Goal: Task Accomplishment & Management: Use online tool/utility

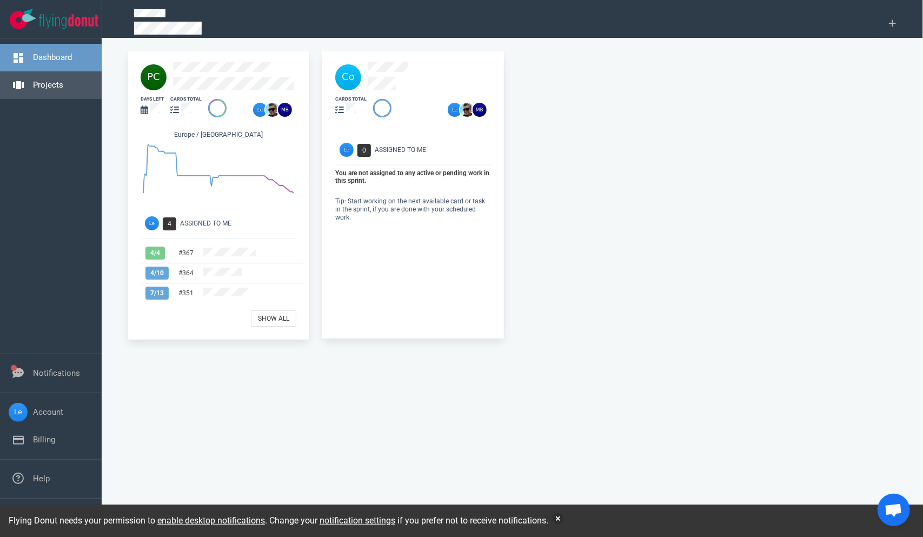
click at [36, 85] on link "Projects" at bounding box center [48, 85] width 30 height 10
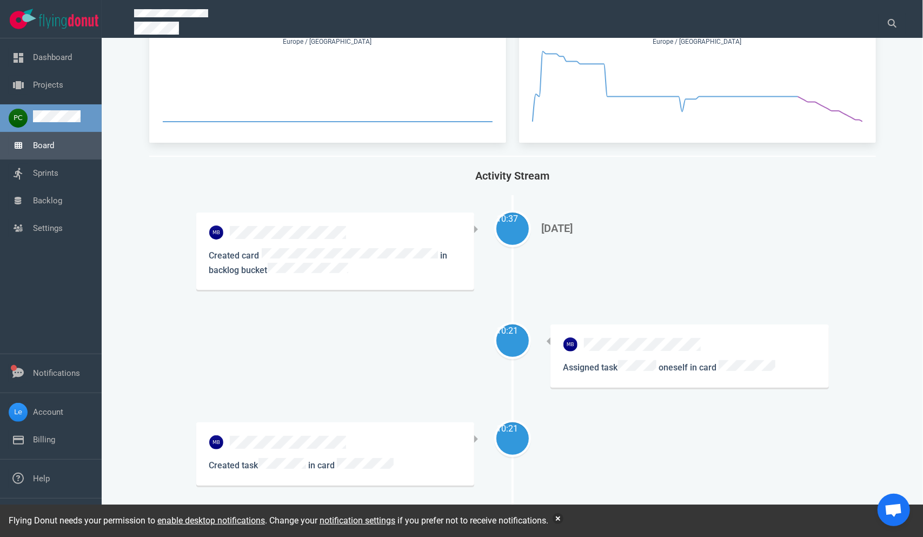
scroll to position [54, 0]
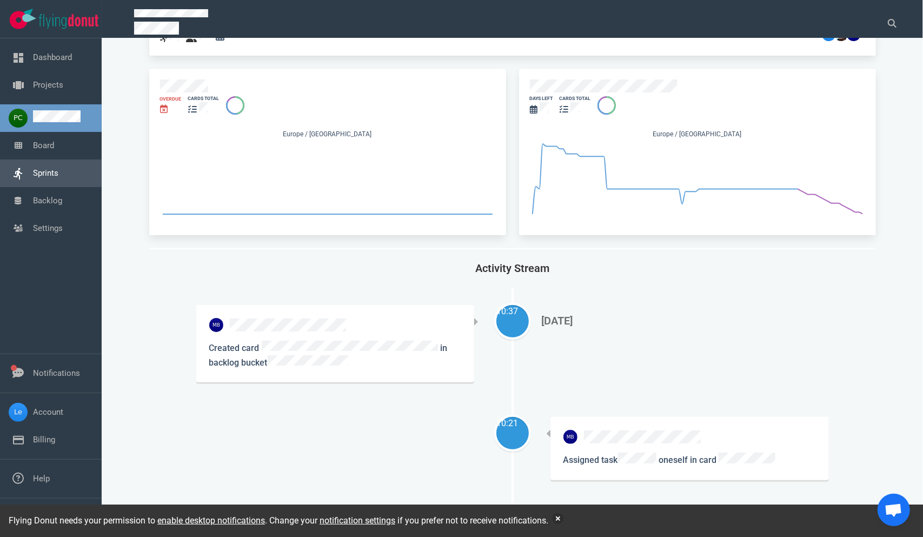
click at [58, 178] on link "Sprints" at bounding box center [45, 173] width 25 height 10
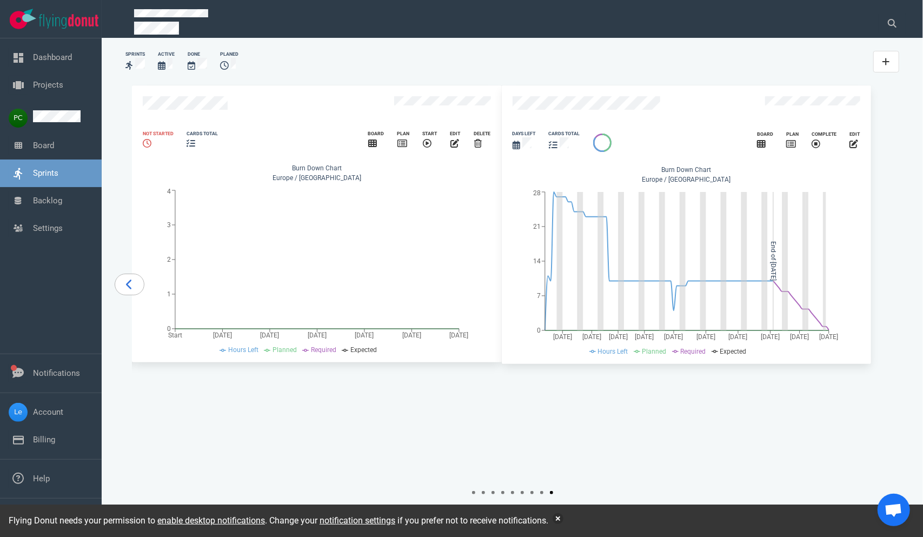
click at [133, 290] on icon "carousel-slider" at bounding box center [129, 284] width 7 height 11
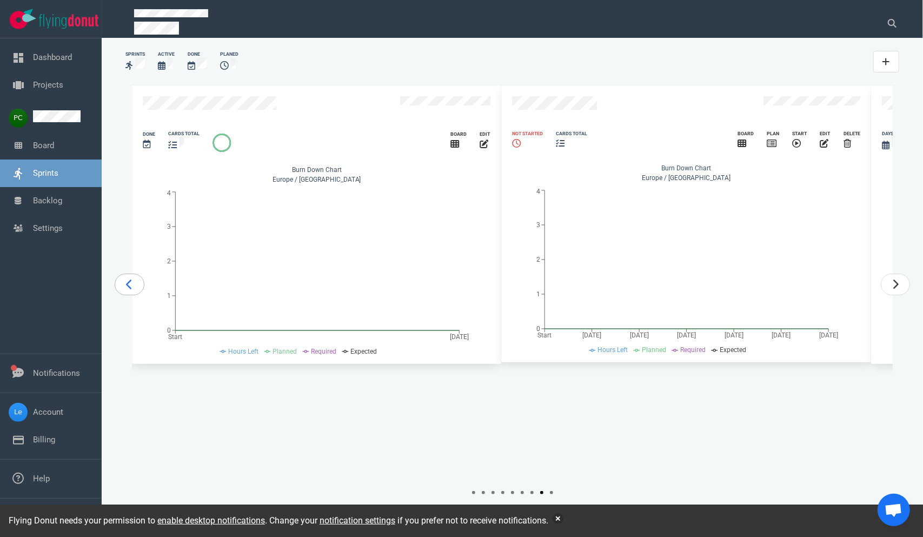
click at [133, 290] on icon "carousel-slider" at bounding box center [129, 284] width 7 height 11
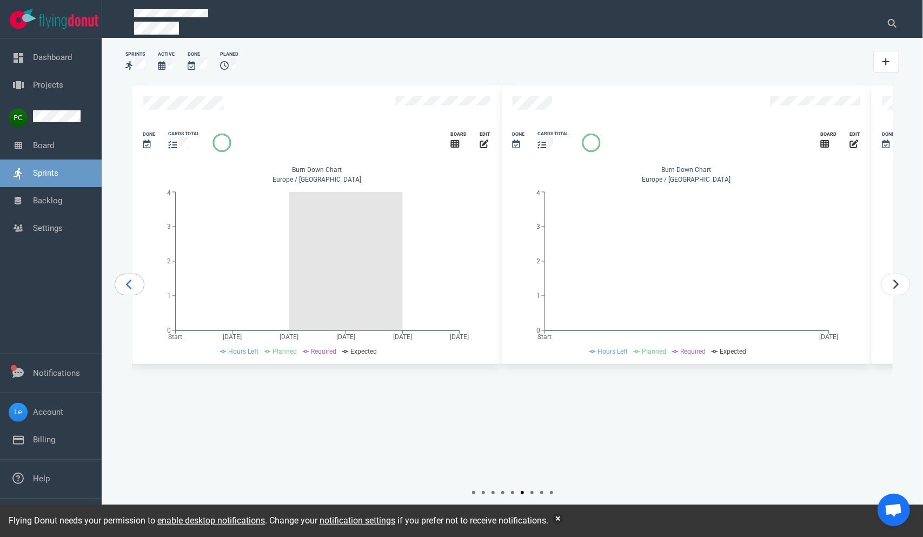
click at [133, 290] on icon "carousel-slider" at bounding box center [129, 284] width 7 height 11
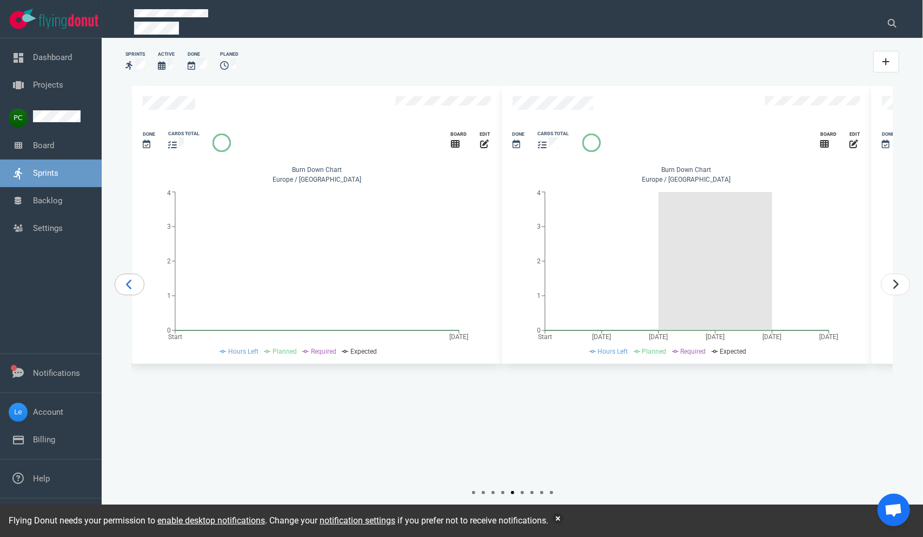
click at [133, 290] on icon "carousel-slider" at bounding box center [129, 284] width 7 height 11
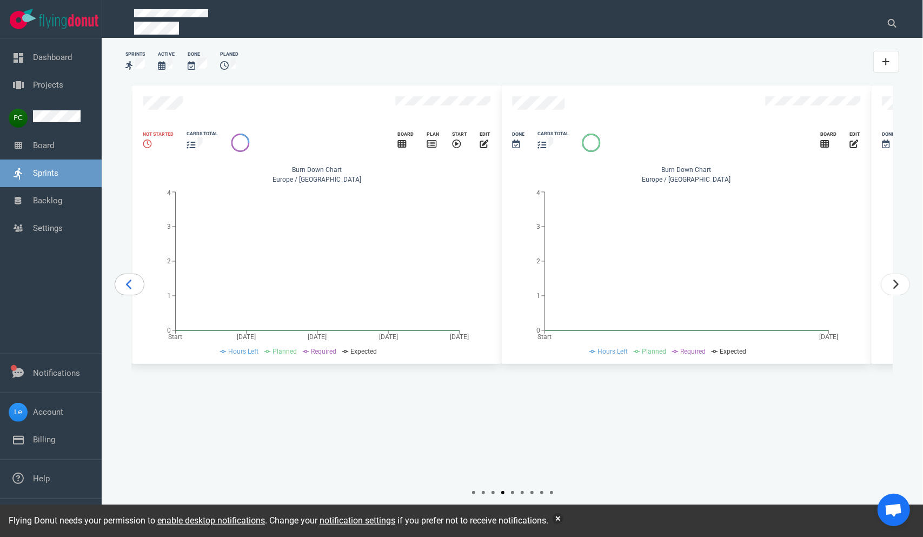
click at [133, 290] on icon "carousel-slider" at bounding box center [129, 284] width 7 height 11
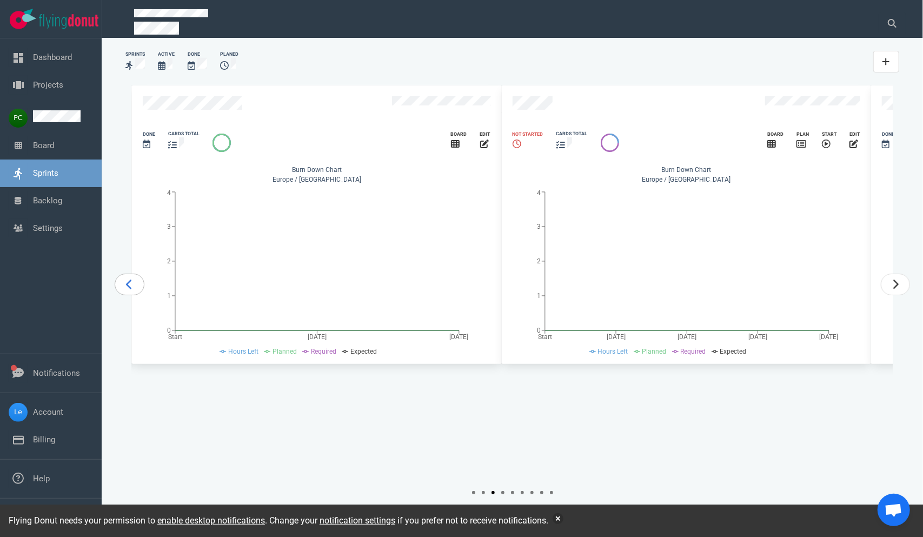
click at [133, 290] on icon "carousel-slider" at bounding box center [129, 284] width 7 height 11
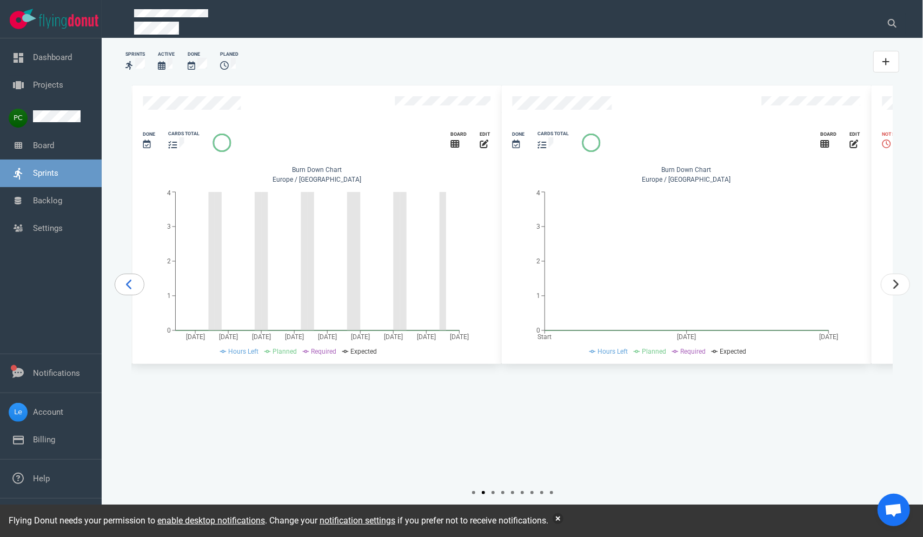
click at [133, 290] on icon "carousel-slider" at bounding box center [129, 284] width 7 height 11
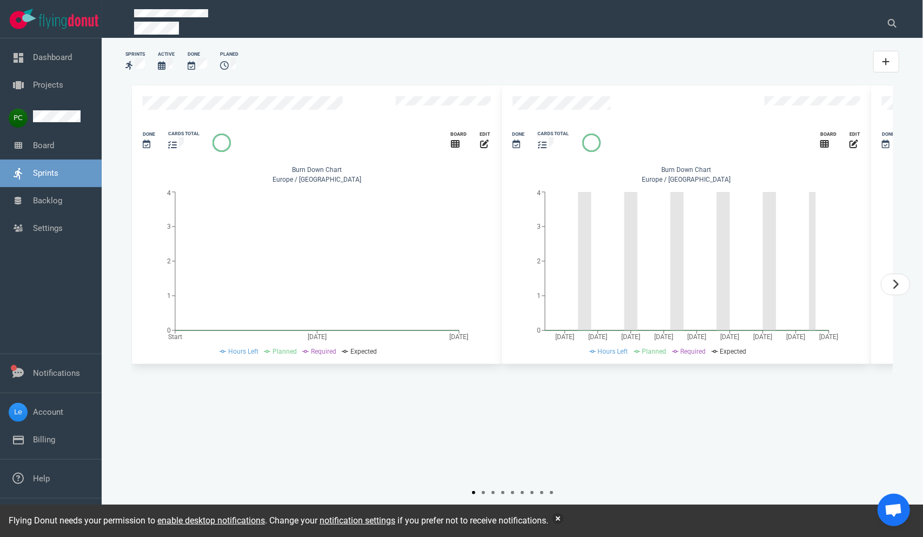
click at [137, 313] on div "2023 2024 2025 Slide 1 of 10 Done cards total Board edit Burn Down Chart [GEOGR…" at bounding box center [512, 283] width 761 height 397
click at [46, 205] on link "Backlog" at bounding box center [47, 201] width 29 height 10
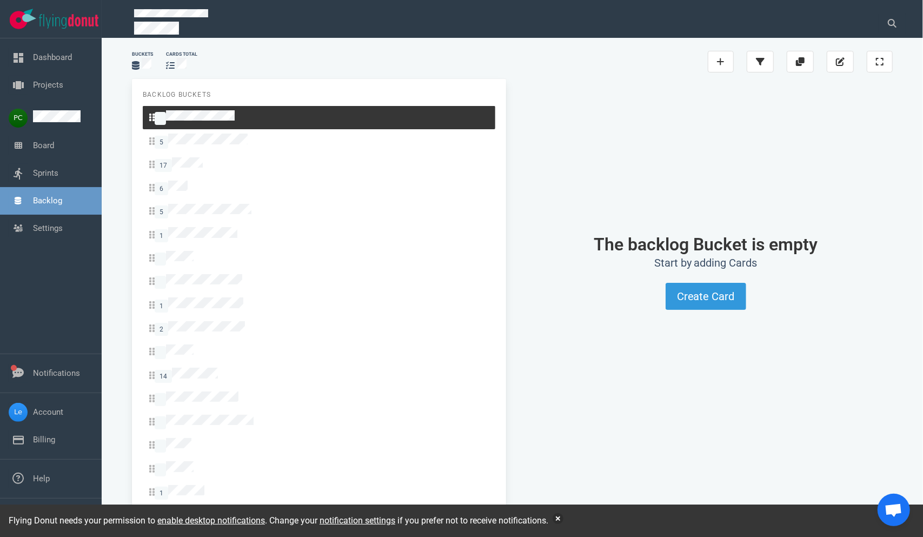
click at [41, 205] on link "Backlog" at bounding box center [47, 201] width 29 height 10
click at [43, 178] on link "Sprints" at bounding box center [45, 173] width 25 height 10
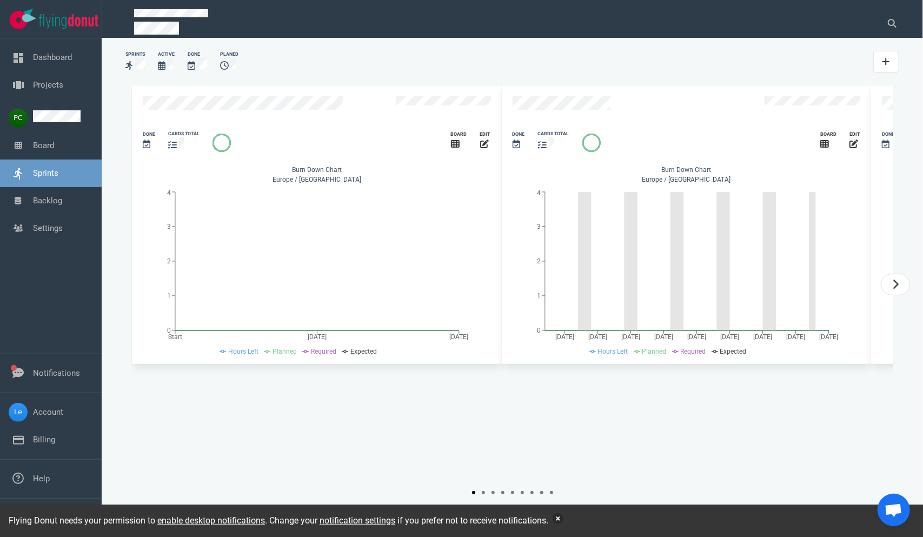
click at [558, 518] on button "button" at bounding box center [558, 518] width 11 height 11
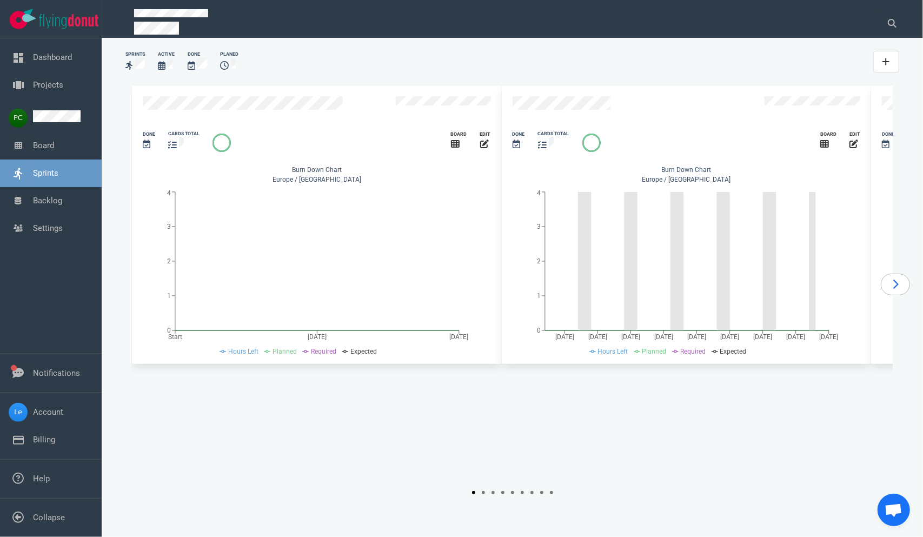
click at [892, 290] on icon "carousel-slider" at bounding box center [895, 284] width 7 height 11
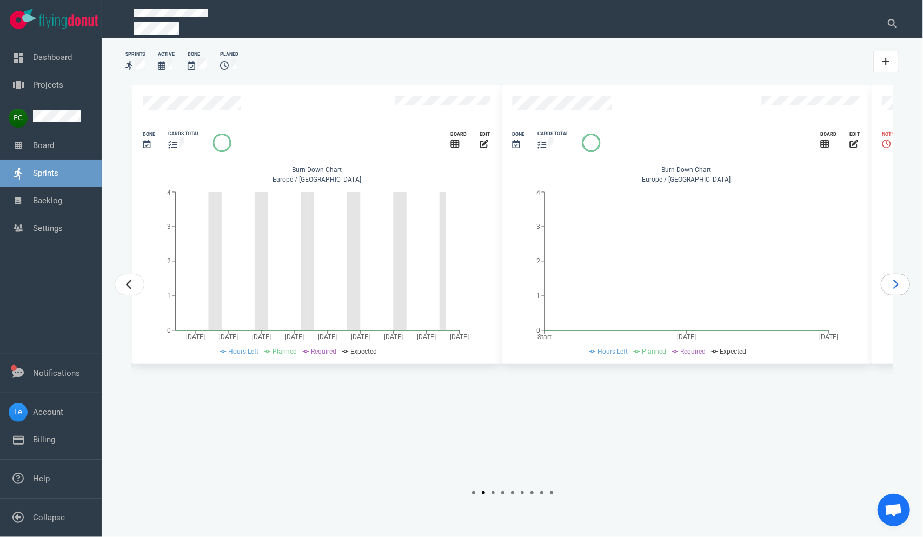
click at [892, 290] on icon "carousel-slider" at bounding box center [895, 284] width 7 height 11
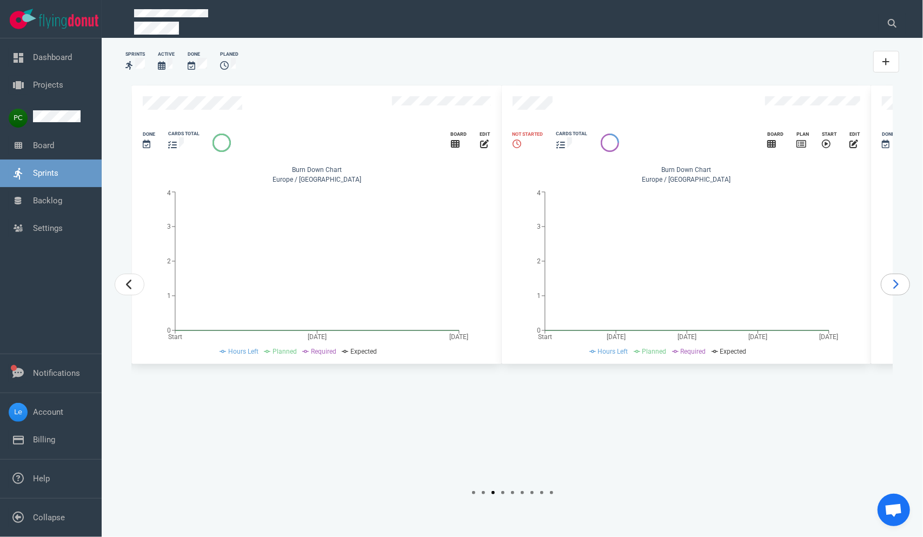
click at [892, 290] on icon "carousel-slider" at bounding box center [895, 284] width 7 height 11
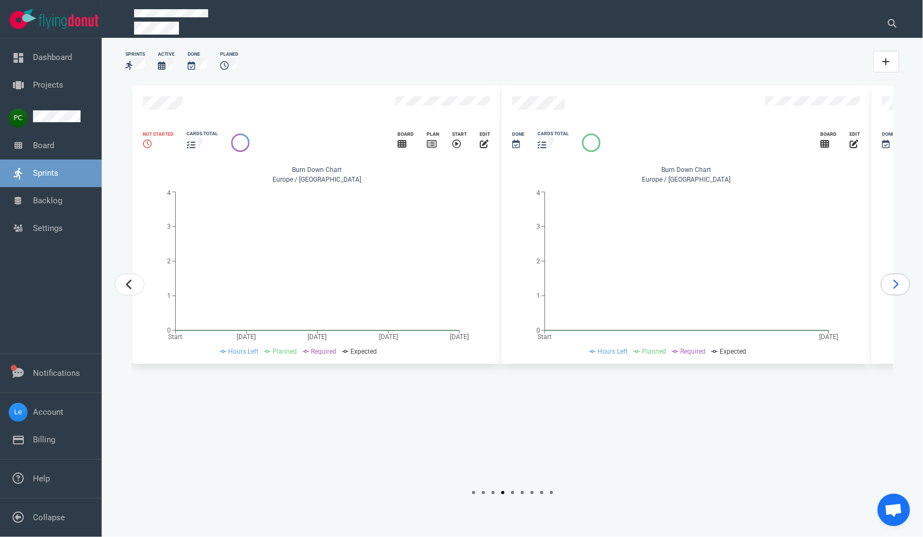
click at [892, 290] on icon "carousel-slider" at bounding box center [895, 284] width 7 height 11
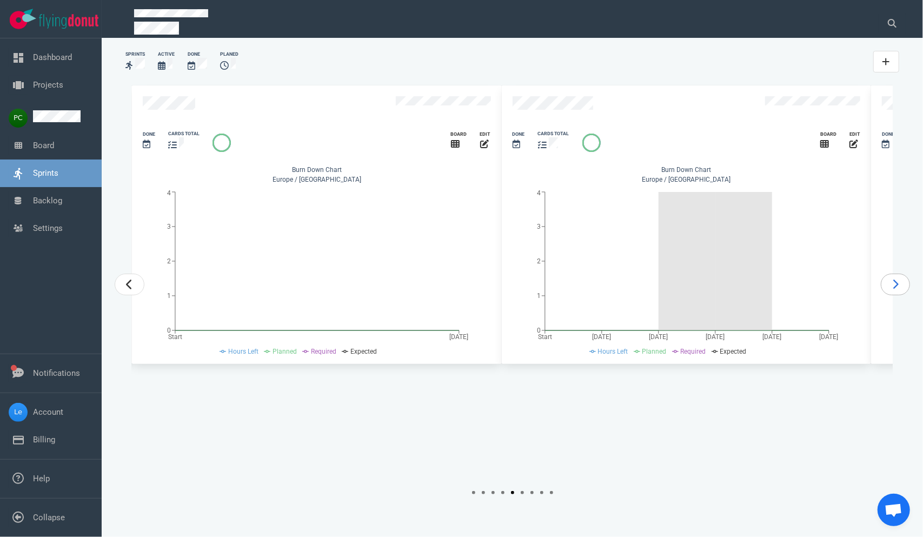
click at [892, 290] on icon "carousel-slider" at bounding box center [895, 284] width 7 height 11
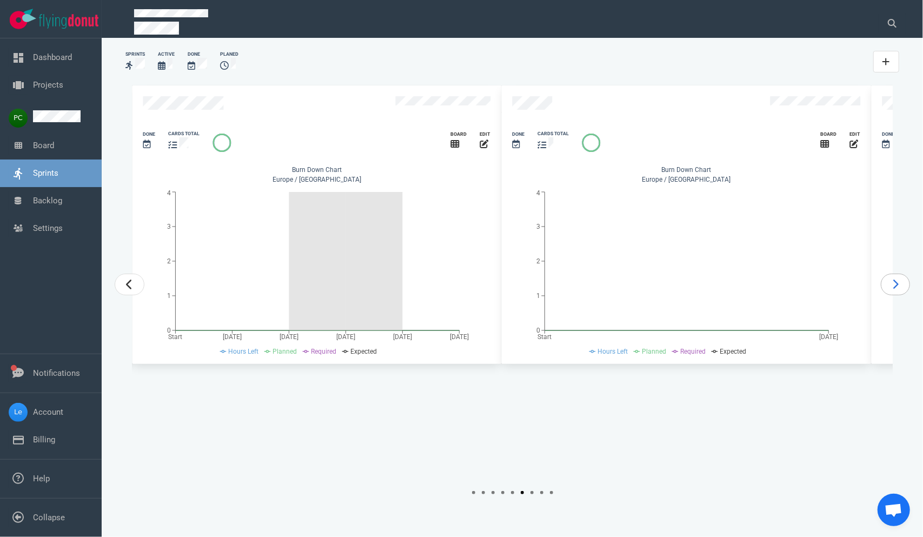
click at [892, 290] on icon "carousel-slider" at bounding box center [895, 284] width 7 height 11
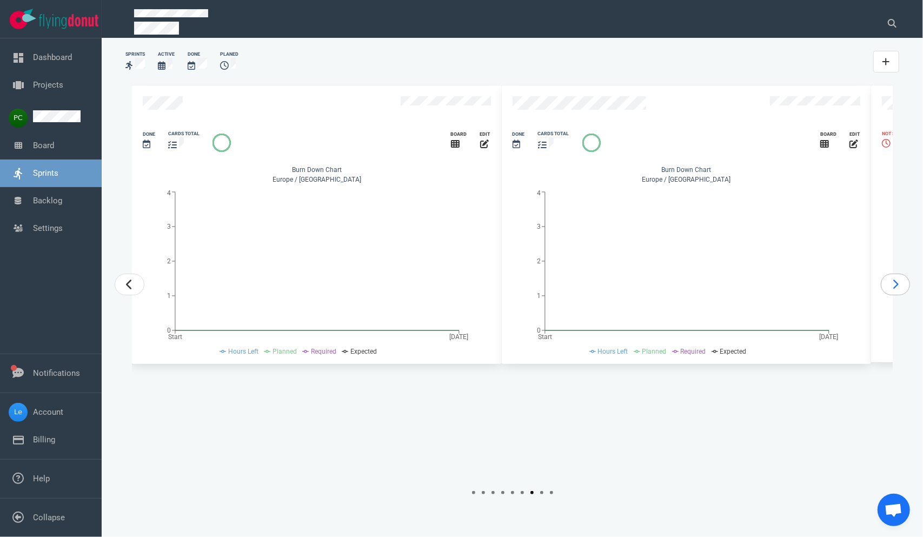
click at [893, 289] on icon "carousel-slider" at bounding box center [895, 285] width 5 height 10
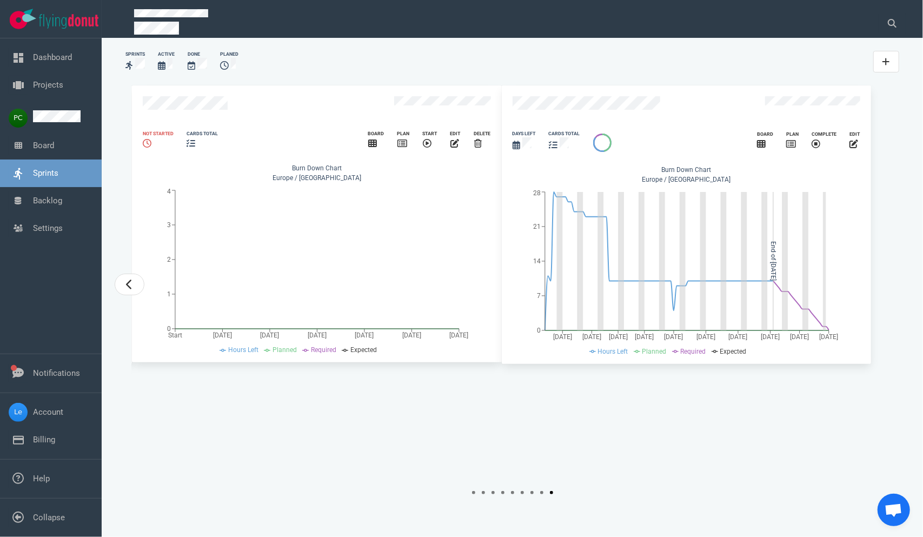
click at [890, 315] on div "2023 2024 2025 Slide 9 of 10 Done cards total Board edit Burn Down Chart [GEOGR…" at bounding box center [512, 283] width 761 height 397
click at [43, 90] on link "Projects" at bounding box center [48, 85] width 30 height 10
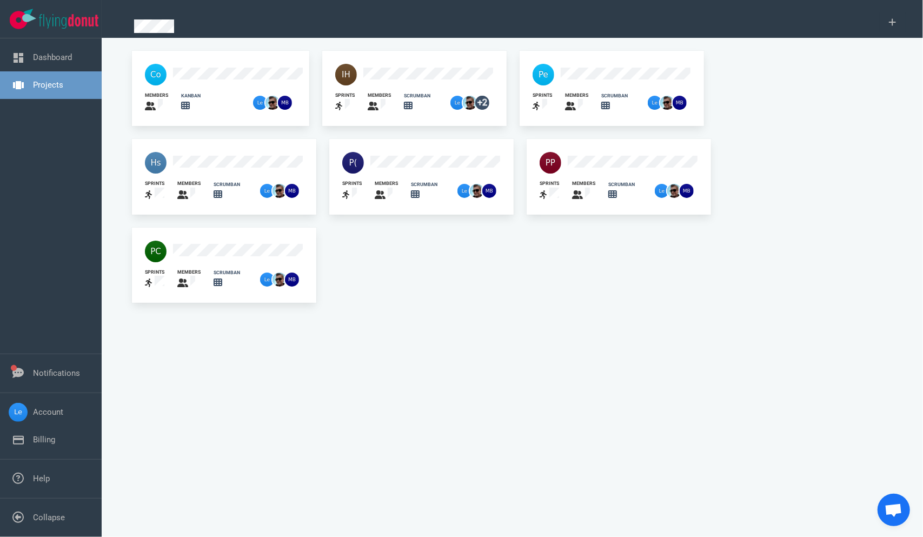
click at [533, 149] on div at bounding box center [618, 162] width 171 height 35
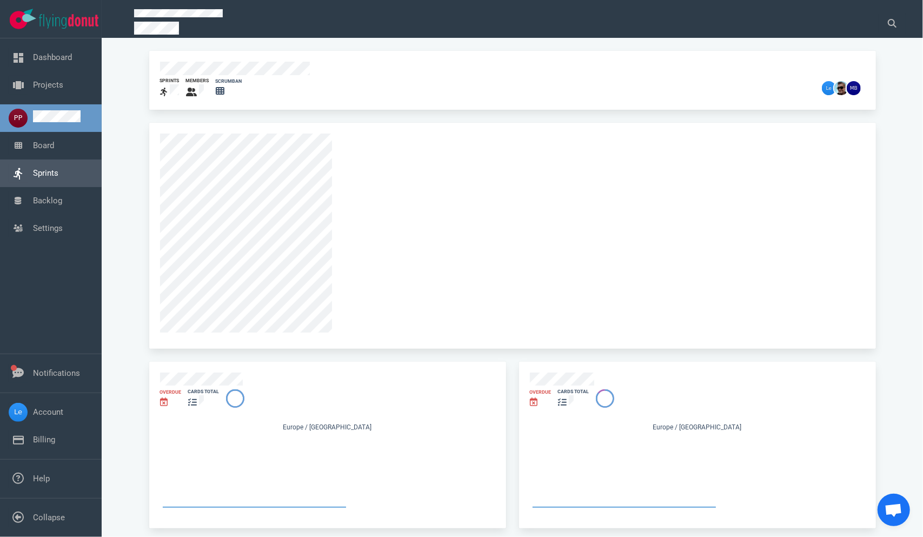
click at [44, 178] on link "Sprints" at bounding box center [45, 173] width 25 height 10
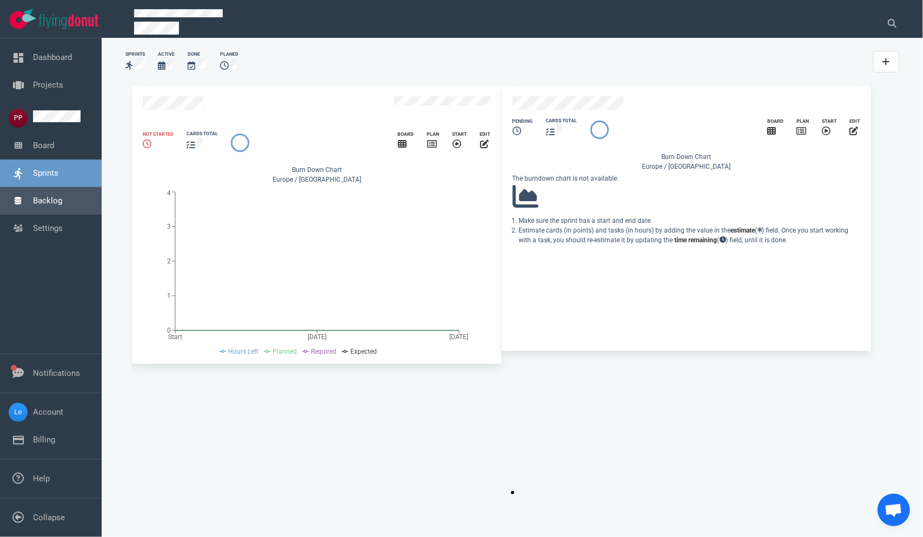
click at [57, 205] on link "Backlog" at bounding box center [47, 201] width 29 height 10
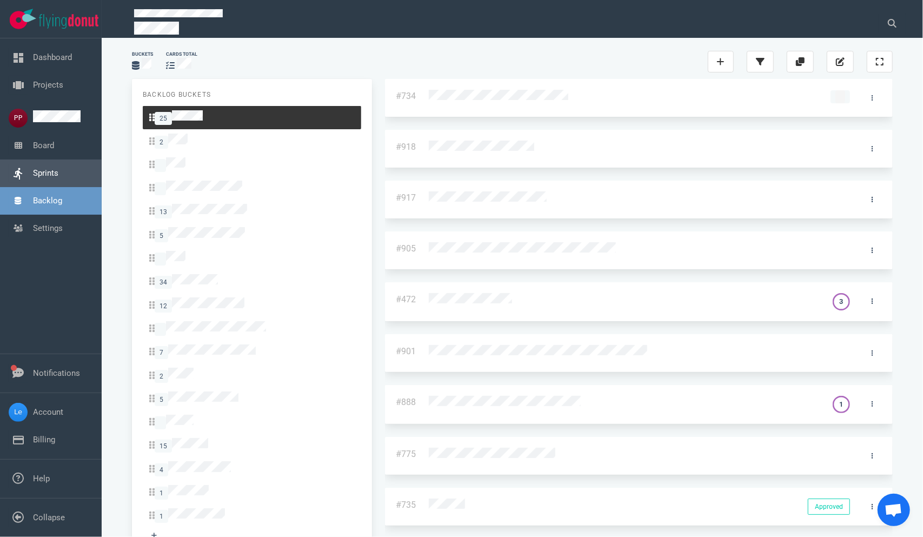
click at [52, 178] on link "Sprints" at bounding box center [45, 173] width 25 height 10
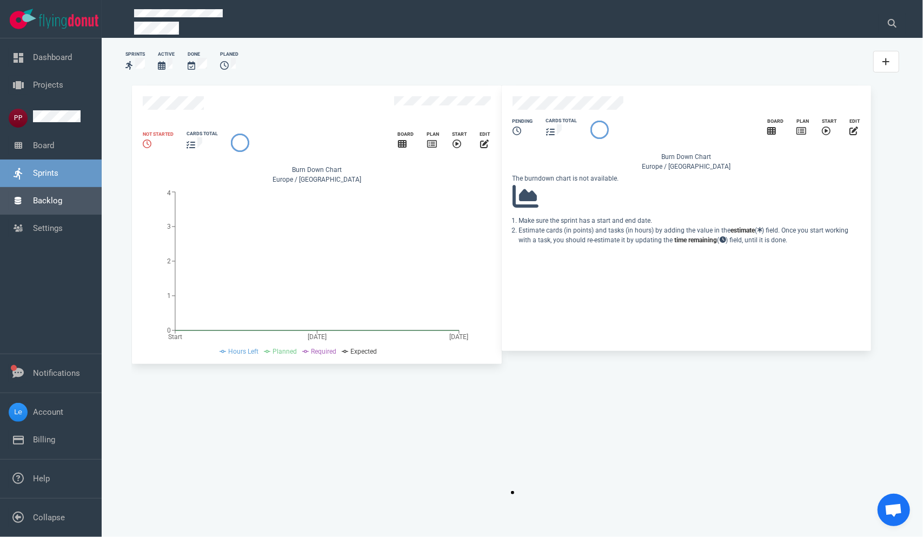
click at [53, 204] on link "Backlog" at bounding box center [47, 201] width 29 height 10
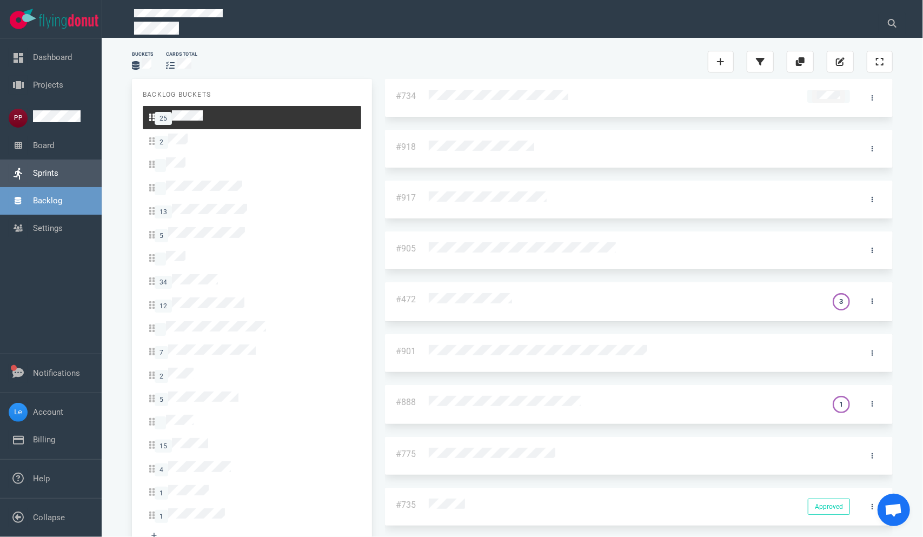
click at [58, 178] on link "Sprints" at bounding box center [45, 173] width 25 height 10
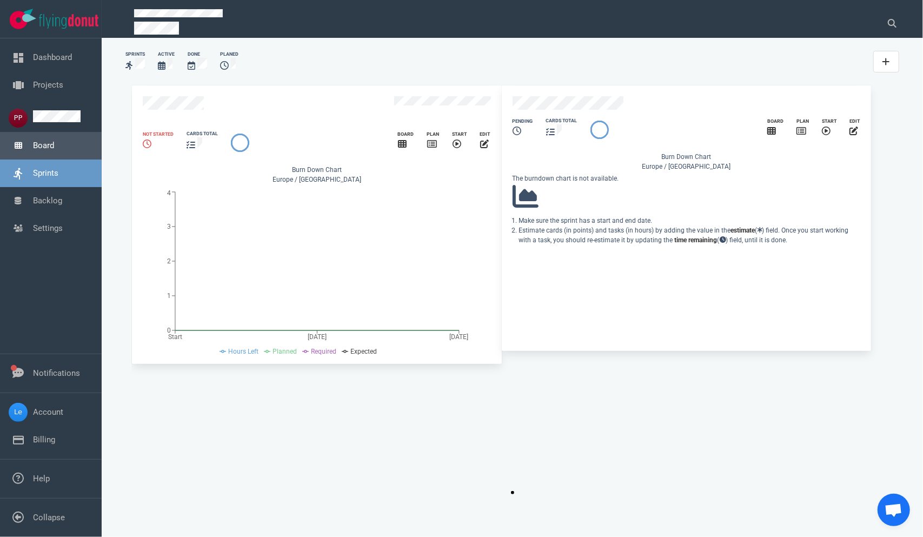
click at [54, 150] on link "Board" at bounding box center [43, 146] width 21 height 10
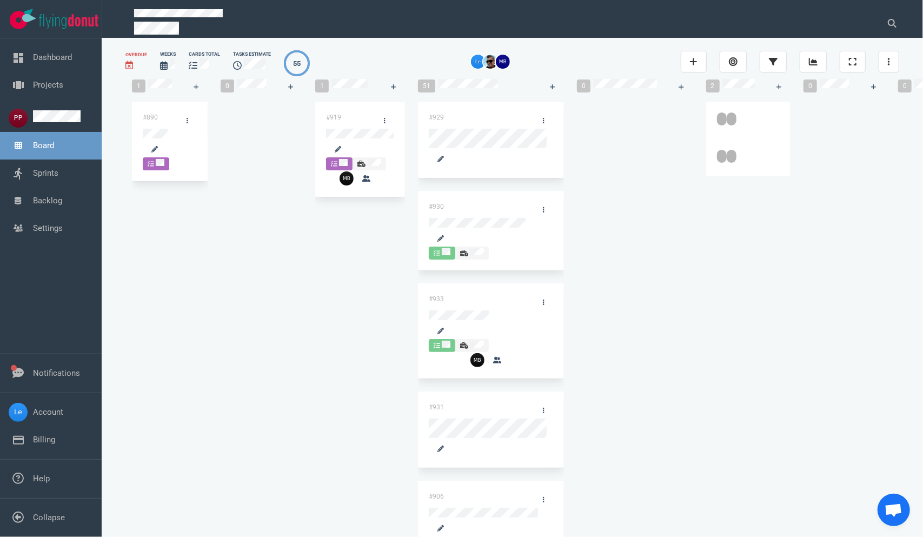
click at [183, 157] on div at bounding box center [170, 157] width 54 height 0
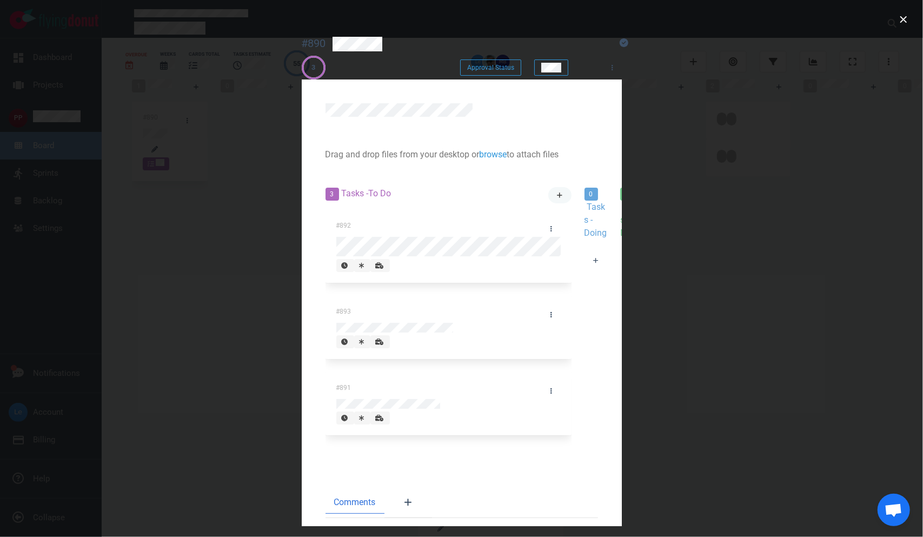
click at [548, 191] on link at bounding box center [559, 195] width 23 height 16
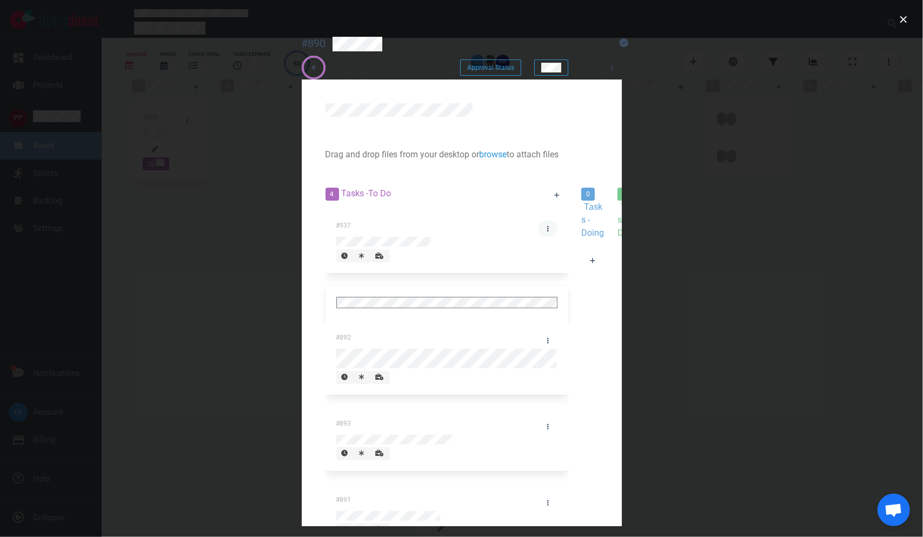
click at [330, 223] on div "#937" at bounding box center [447, 228] width 235 height 29
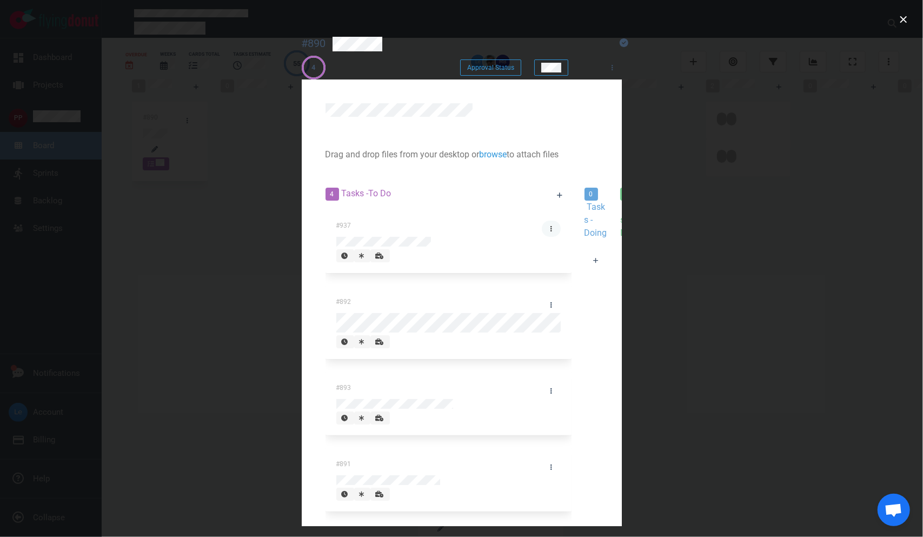
click at [542, 222] on link at bounding box center [551, 229] width 19 height 16
click at [0, 0] on link "Edit Description" at bounding box center [0, 0] width 0 height 0
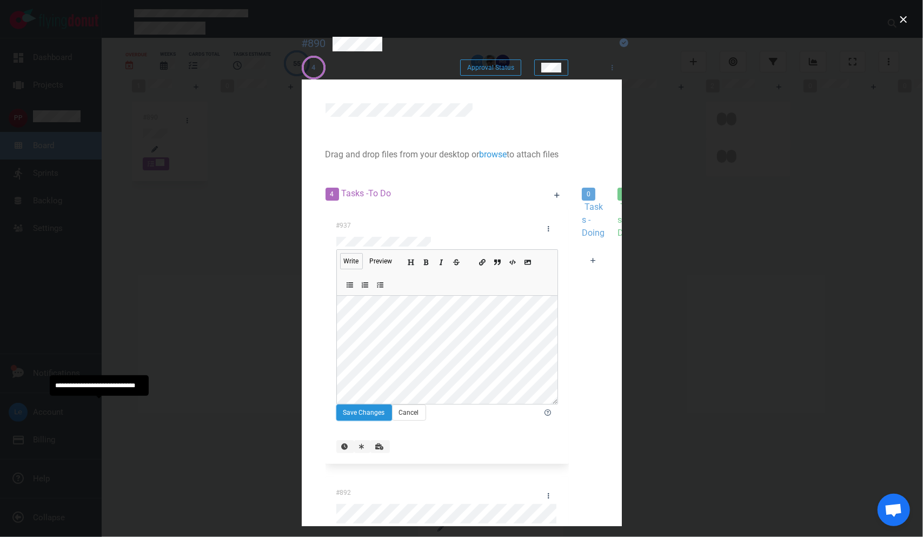
click at [336, 405] on button "Save Changes" at bounding box center [364, 412] width 56 height 16
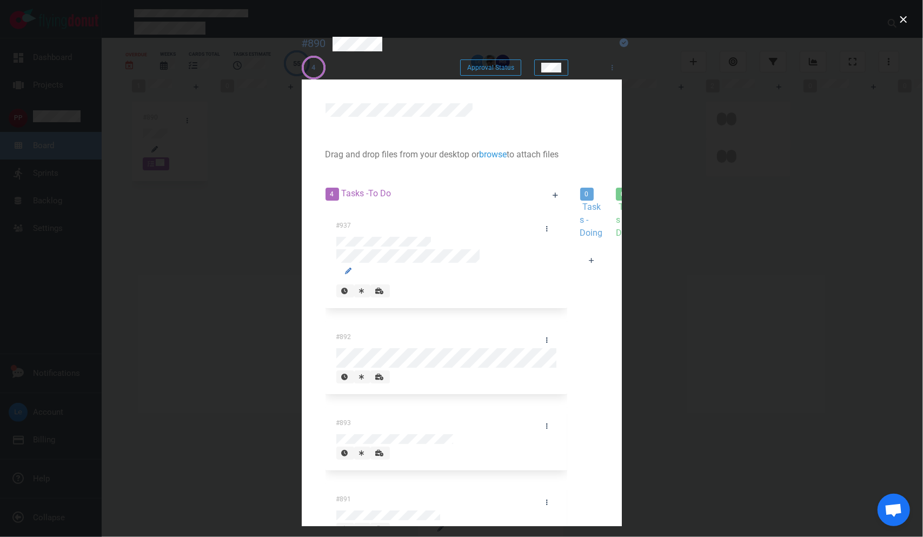
click at [580, 275] on div at bounding box center [591, 275] width 23 height 0
click at [544, 194] on link at bounding box center [555, 195] width 23 height 16
click at [537, 221] on link at bounding box center [546, 229] width 19 height 16
click at [0, 0] on link "Edit Description" at bounding box center [0, 0] width 0 height 0
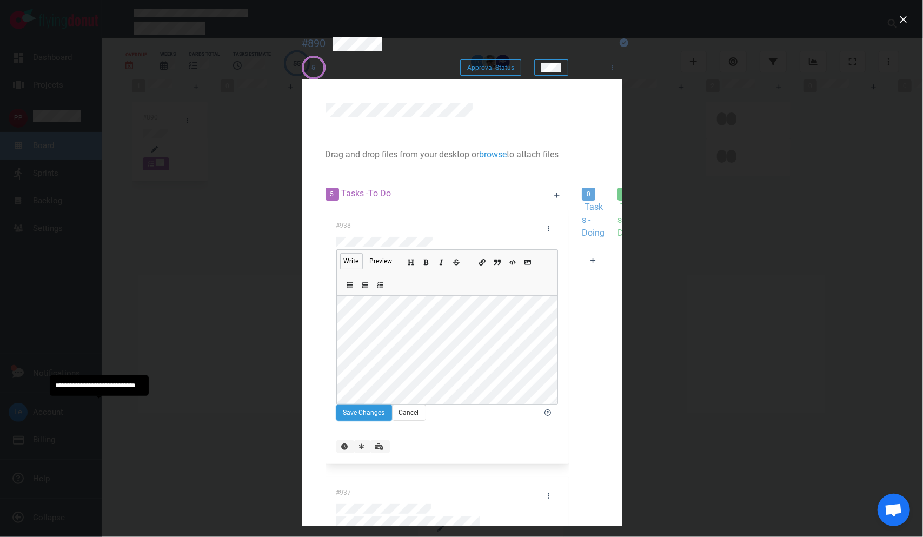
click at [336, 408] on button "Save Changes" at bounding box center [364, 412] width 56 height 16
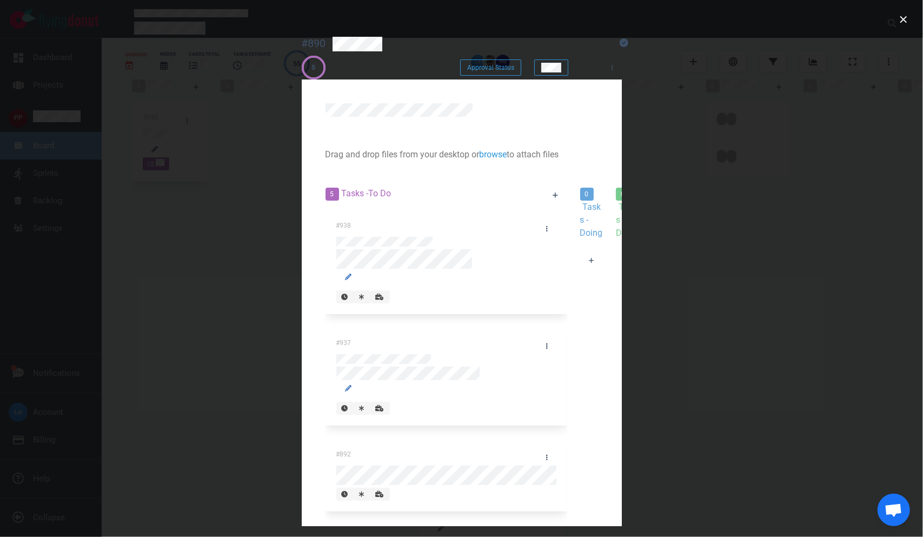
scroll to position [48, 0]
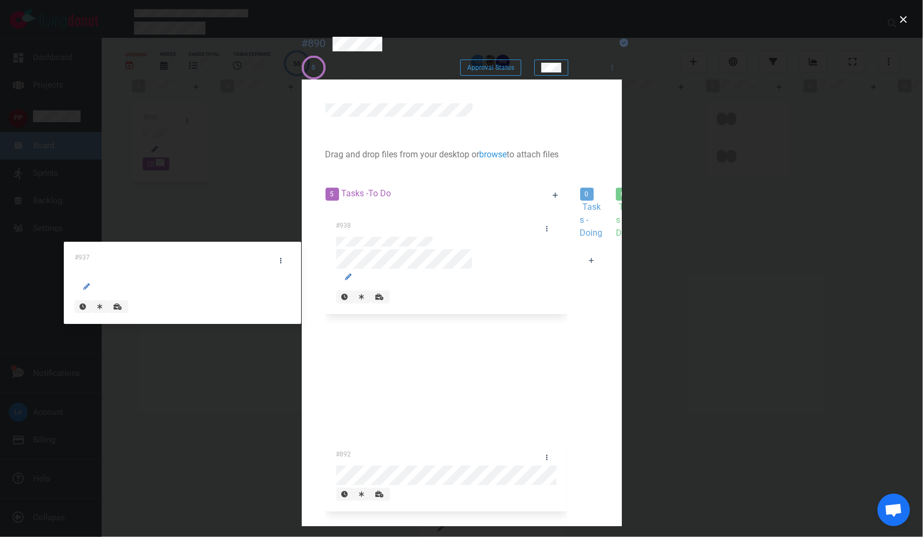
click at [325, 254] on div "#938 #937 #892 #893 #891 #937" at bounding box center [446, 443] width 242 height 467
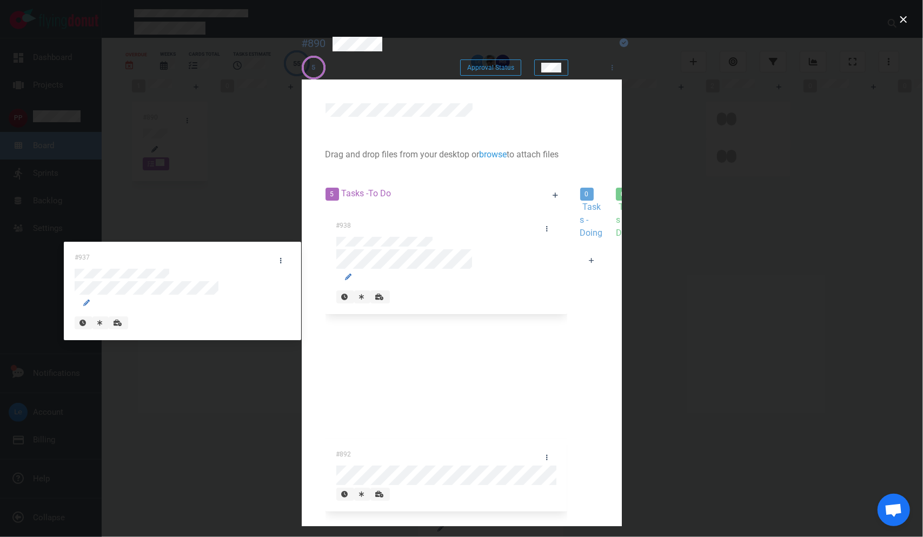
scroll to position [46, 0]
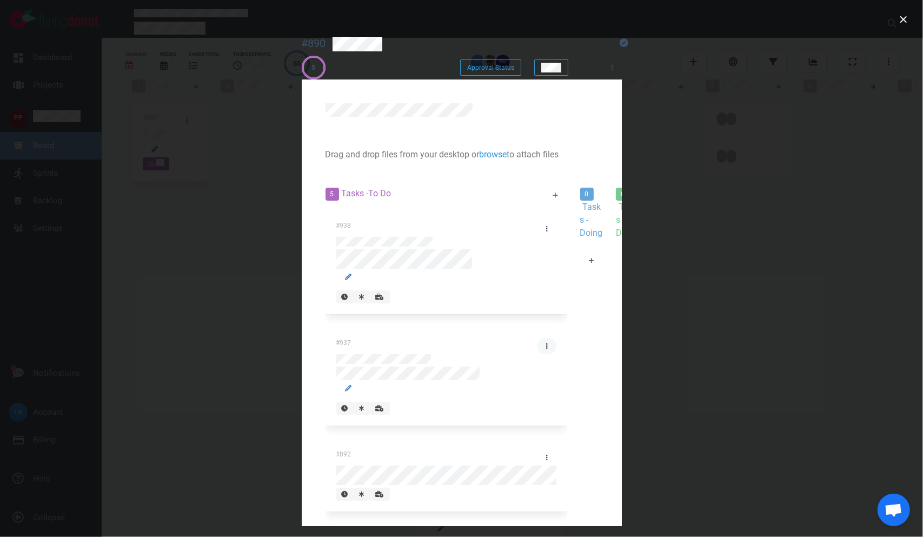
click at [537, 338] on link at bounding box center [546, 346] width 19 height 16
click at [0, 0] on link "Delete" at bounding box center [0, 0] width 0 height 0
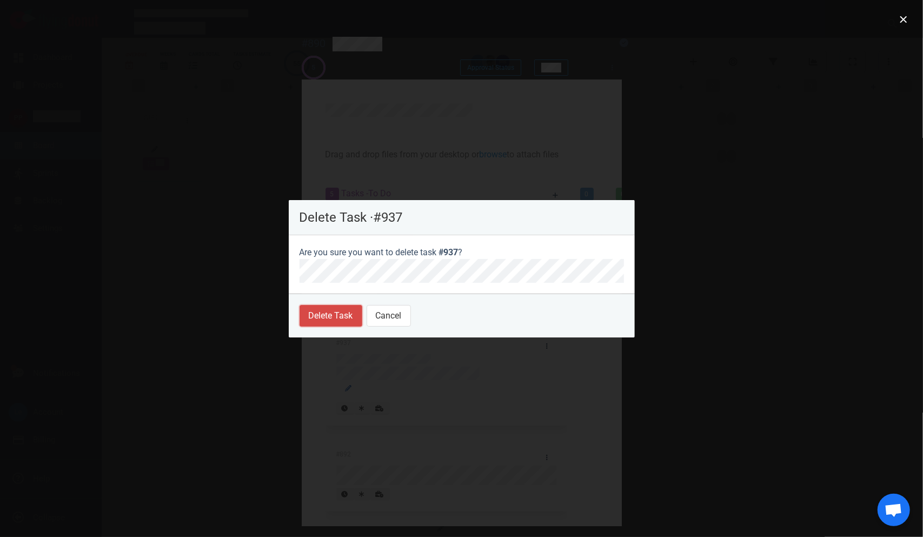
click at [346, 325] on button "Delete Task" at bounding box center [331, 316] width 63 height 22
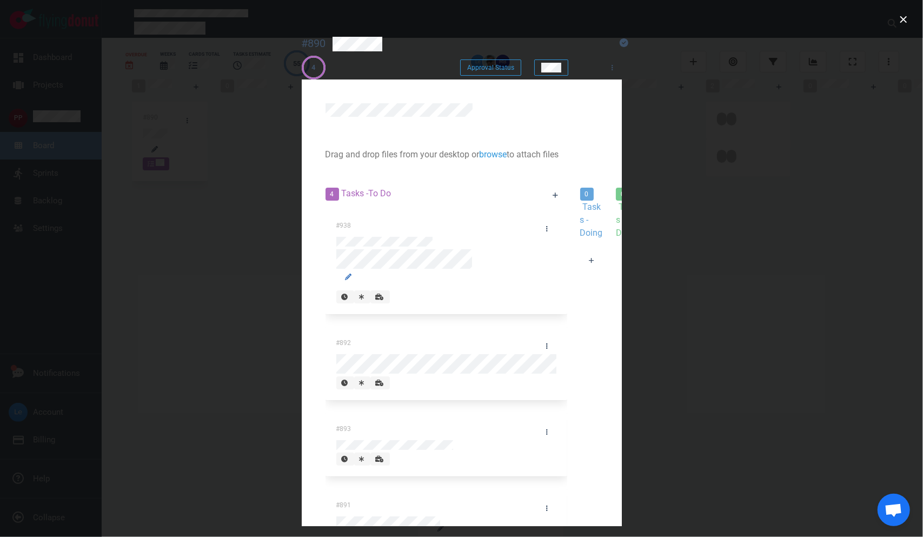
scroll to position [0, 0]
click at [537, 224] on link at bounding box center [546, 229] width 19 height 16
click at [580, 275] on div at bounding box center [591, 275] width 23 height 0
click at [537, 203] on div at bounding box center [555, 195] width 36 height 29
click at [544, 199] on link at bounding box center [555, 195] width 23 height 16
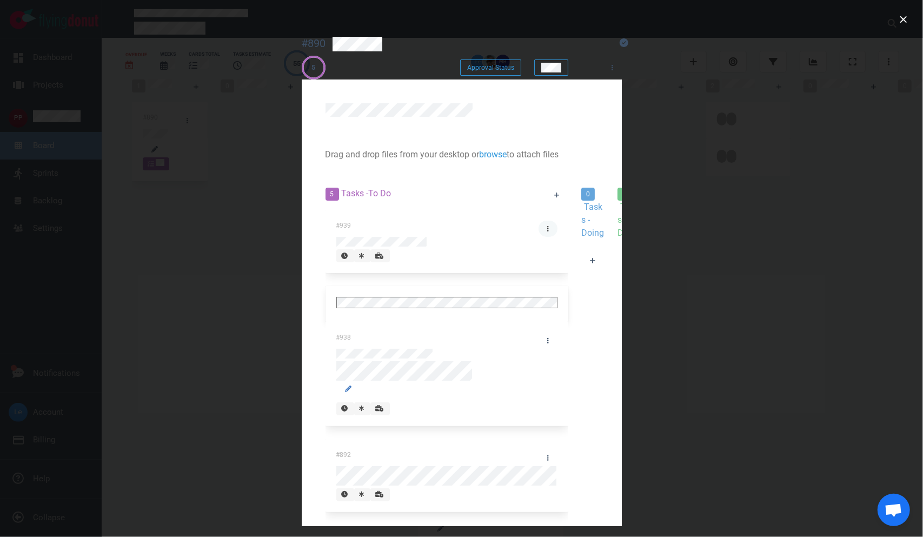
click at [538, 221] on link at bounding box center [547, 229] width 19 height 16
drag, startPoint x: 323, startPoint y: 308, endPoint x: 307, endPoint y: 314, distance: 17.8
click at [0, 0] on link "Edit Description" at bounding box center [0, 0] width 0 height 0
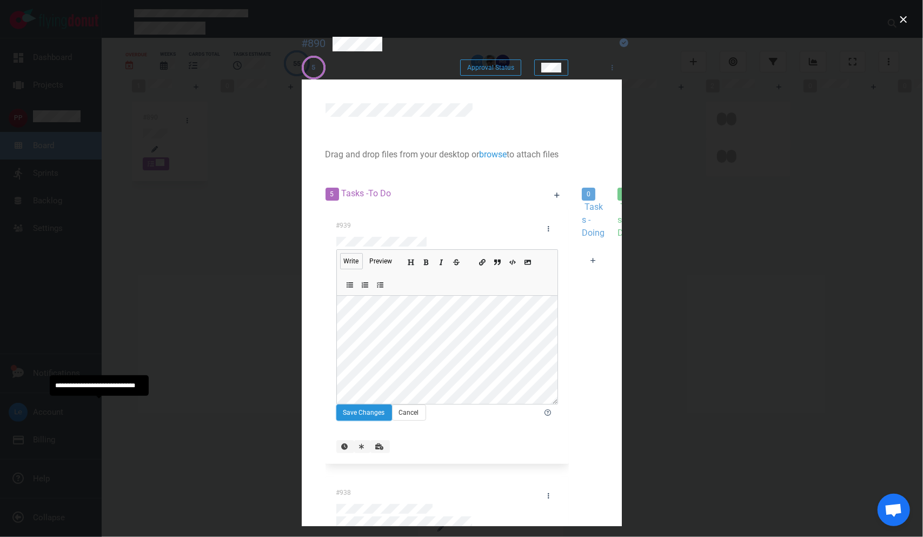
click at [336, 404] on button "Save Changes" at bounding box center [364, 412] width 56 height 16
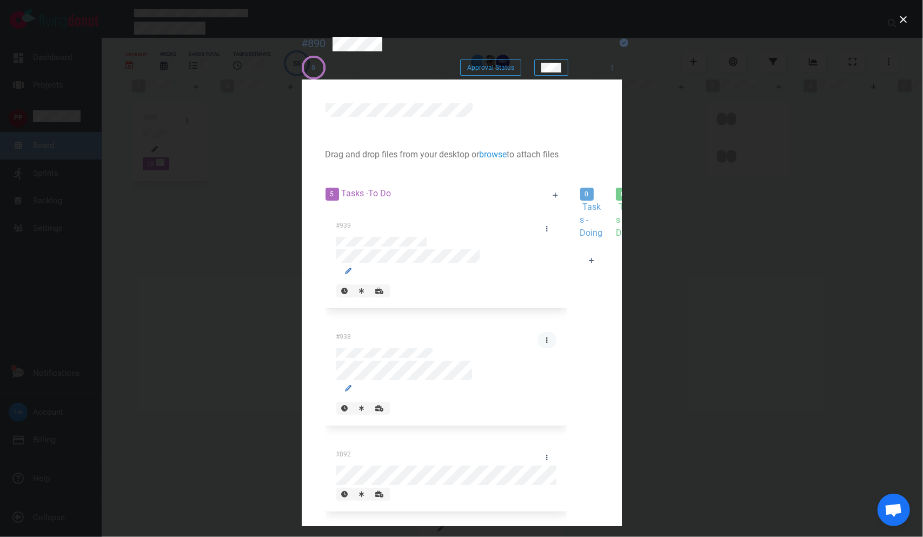
click at [546, 337] on icon at bounding box center [547, 340] width 2 height 6
click at [0, 0] on link "Delete" at bounding box center [0, 0] width 0 height 0
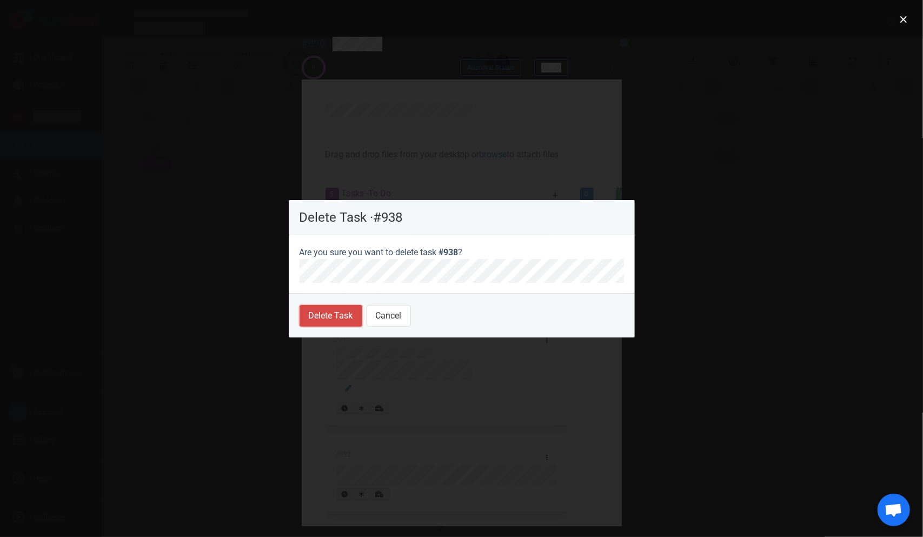
click at [333, 314] on button "Delete Task" at bounding box center [331, 316] width 63 height 22
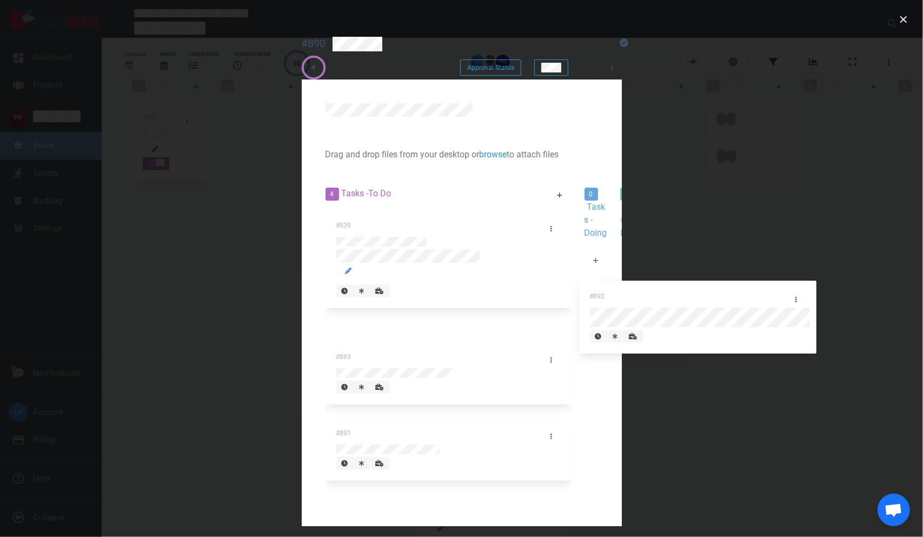
drag, startPoint x: 178, startPoint y: 302, endPoint x: 714, endPoint y: 294, distance: 535.8
click at [604, 296] on div "4 Tasks - To Do #939 #892 #893 #891 #892 0 Tasks - Doing 0 Tasks - Done" at bounding box center [461, 380] width 285 height 398
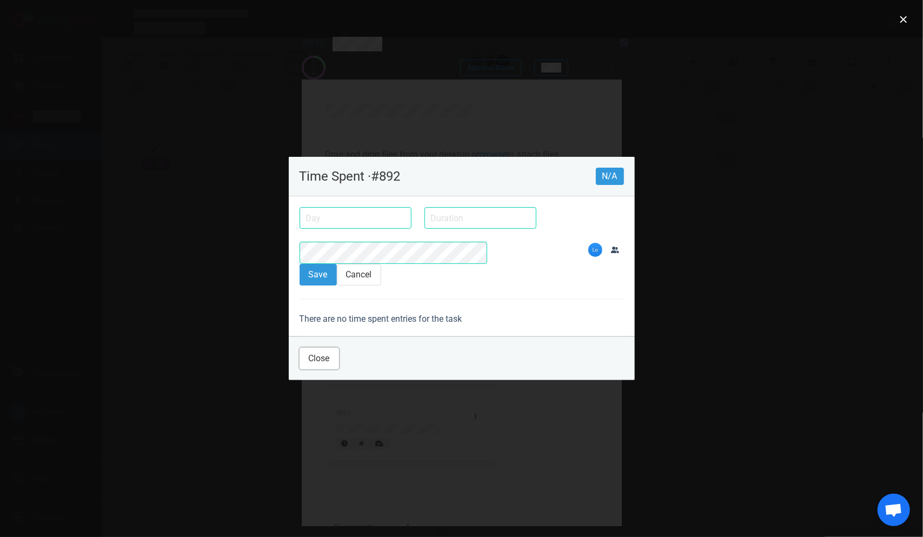
click at [300, 356] on button "Close" at bounding box center [319, 359] width 39 height 22
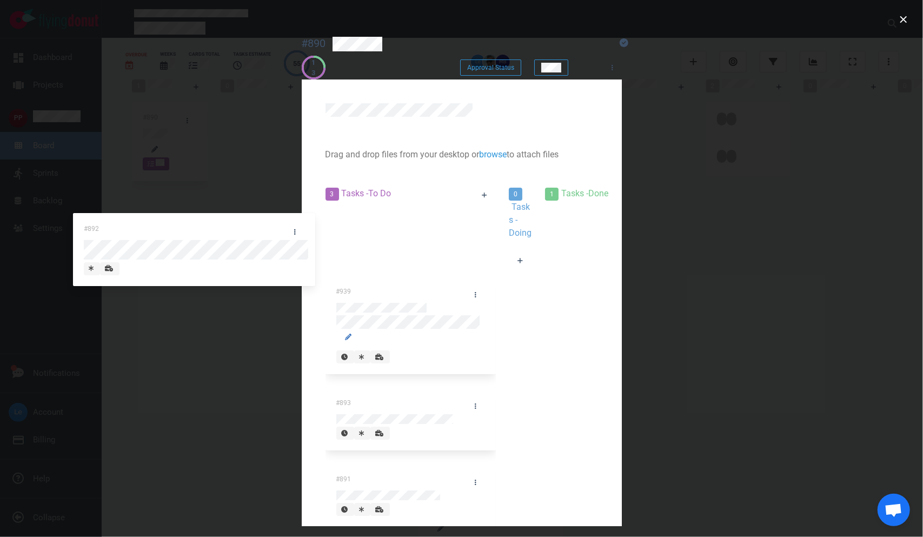
drag, startPoint x: 663, startPoint y: 222, endPoint x: 155, endPoint y: 221, distance: 508.2
click at [319, 220] on div "3 Tasks - To Do #939 #893 #891 0 Tasks - Doing 1 Tasks - Done #892 #892" at bounding box center [461, 370] width 285 height 379
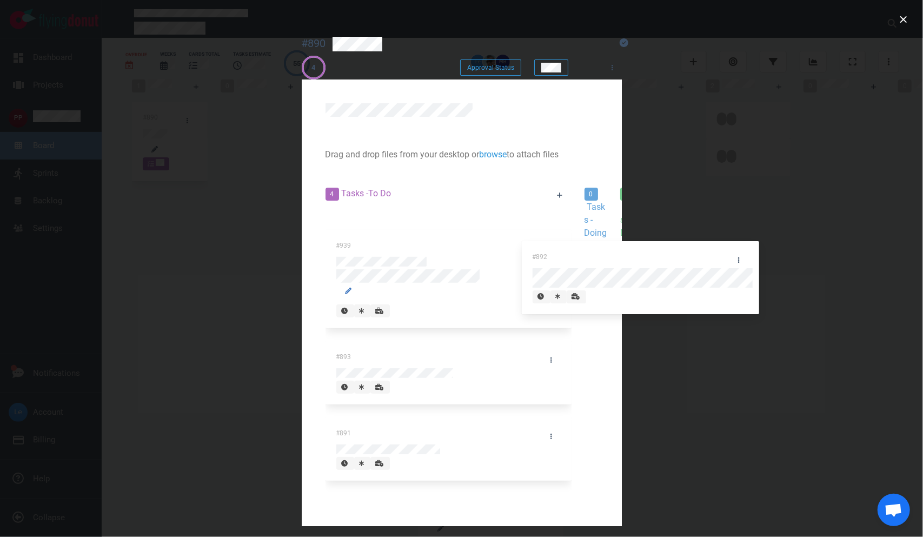
drag, startPoint x: 161, startPoint y: 261, endPoint x: 722, endPoint y: 268, distance: 561.2
click at [604, 271] on div "4 Tasks - To Do #892 #939 #893 #891 #892 0 Tasks - Doing 0 Tasks - Done" at bounding box center [461, 380] width 285 height 398
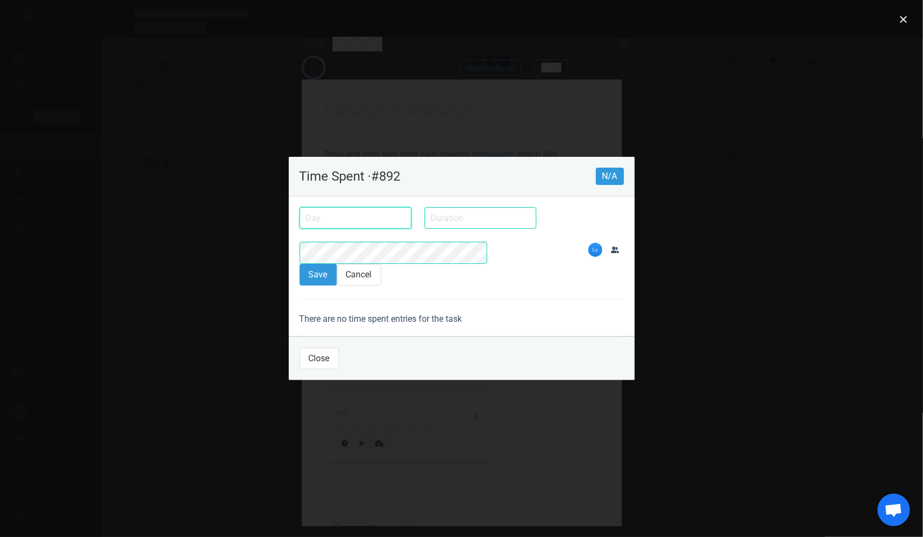
click at [300, 229] on input "text" at bounding box center [356, 218] width 112 height 22
click at [0, 0] on div "9" at bounding box center [0, 0] width 0 height 0
type input "[DATE]"
click at [365, 264] on section "Save Cancel" at bounding box center [462, 275] width 324 height 22
click at [424, 227] on input "text" at bounding box center [480, 218] width 112 height 22
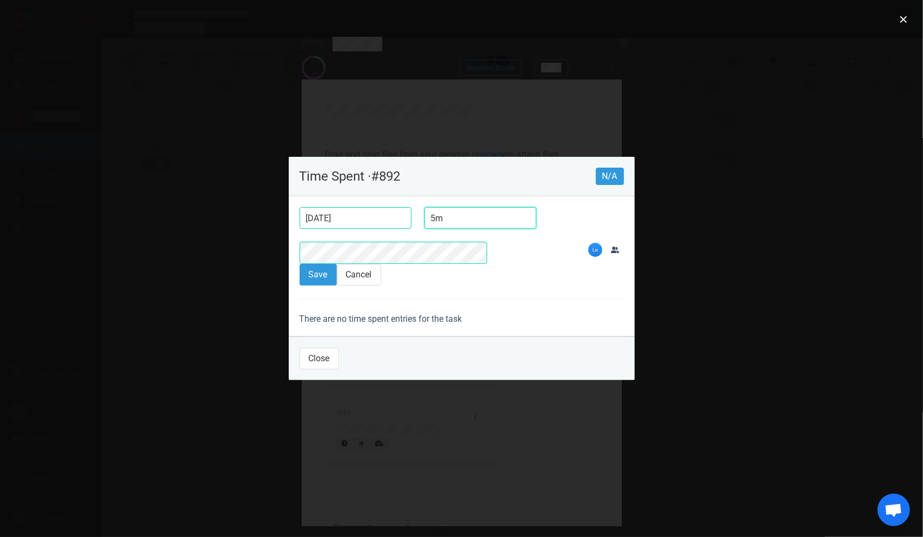
type input "5m"
click at [300, 264] on button "Save" at bounding box center [318, 275] width 37 height 22
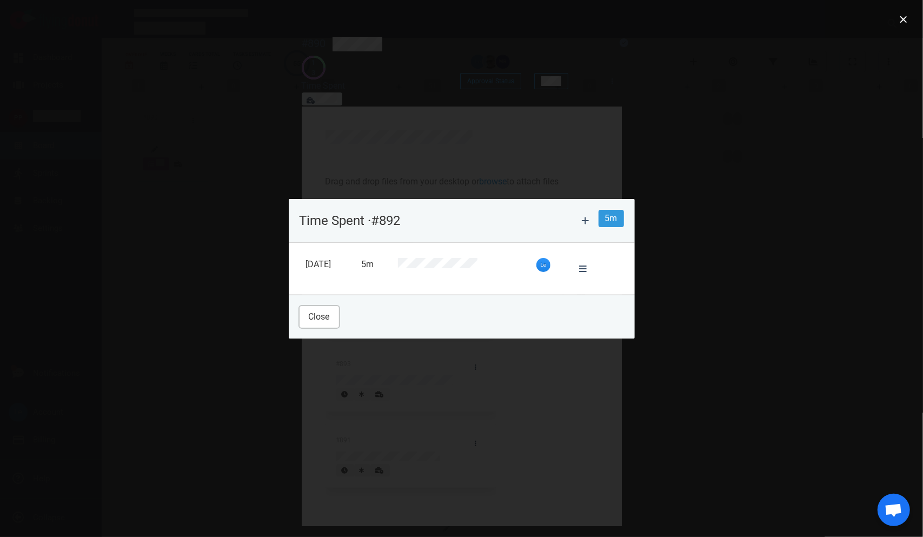
drag, startPoint x: 300, startPoint y: 309, endPoint x: 296, endPoint y: 322, distance: 13.5
click at [300, 309] on button "Close" at bounding box center [319, 317] width 39 height 22
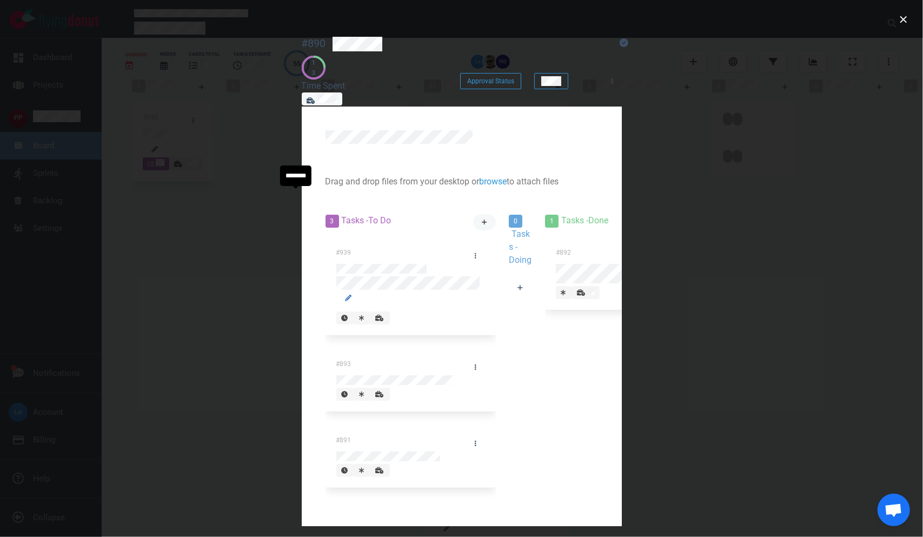
click at [473, 214] on link at bounding box center [484, 222] width 23 height 16
click at [516, 248] on link at bounding box center [525, 256] width 19 height 16
click at [0, 0] on link "Edit Description" at bounding box center [0, 0] width 0 height 0
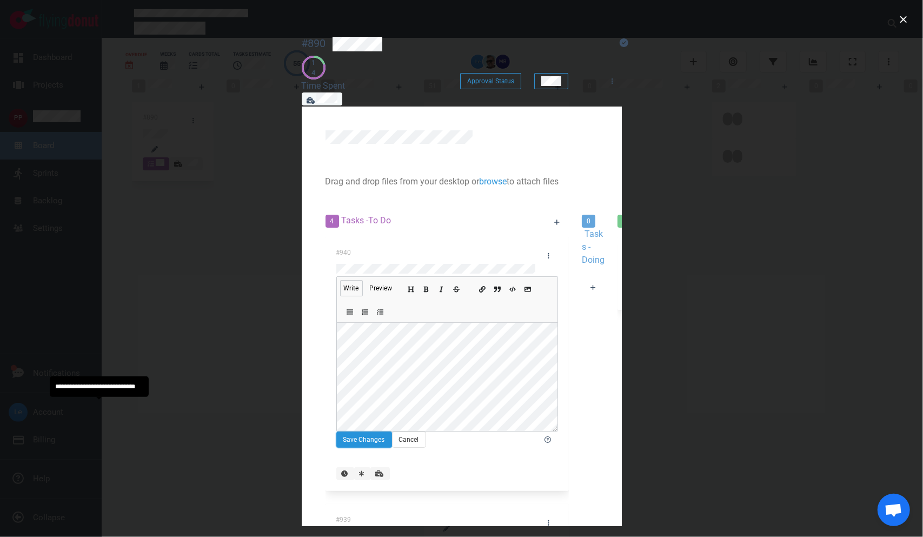
click at [336, 431] on button "Save Changes" at bounding box center [364, 439] width 56 height 16
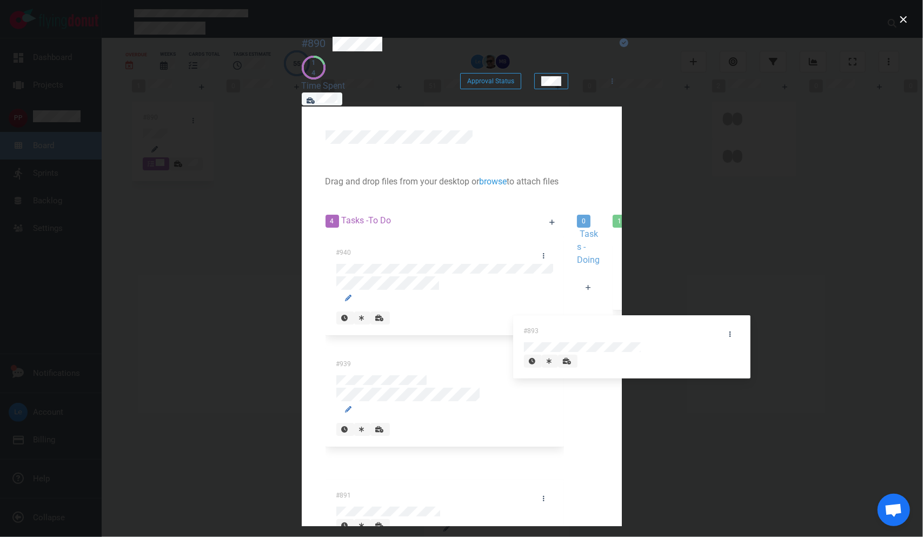
drag, startPoint x: 196, startPoint y: 404, endPoint x: 715, endPoint y: 319, distance: 525.4
click at [604, 340] on div "4 Tasks - To Do #940 #939 #893 #891 #893 0 Tasks - Doing 1 Tasks - Done #892" at bounding box center [461, 420] width 285 height 424
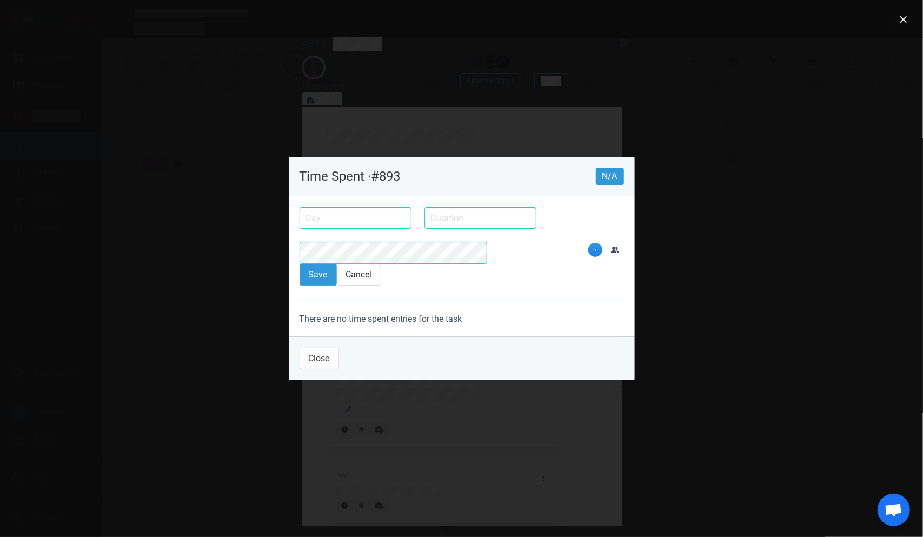
click at [424, 226] on input "text" at bounding box center [480, 218] width 112 height 22
type input "5m"
click at [337, 264] on button "Cancel" at bounding box center [359, 275] width 44 height 22
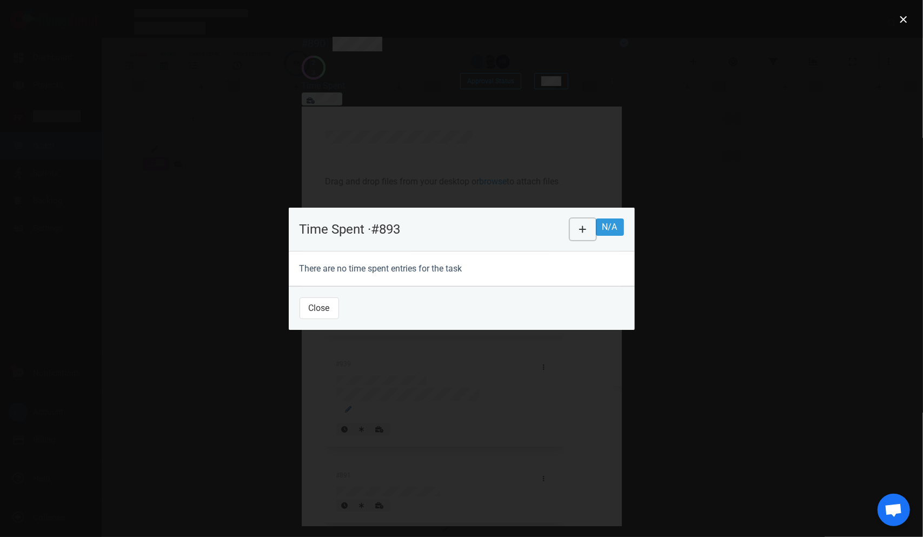
click at [587, 225] on icon at bounding box center [583, 229] width 8 height 9
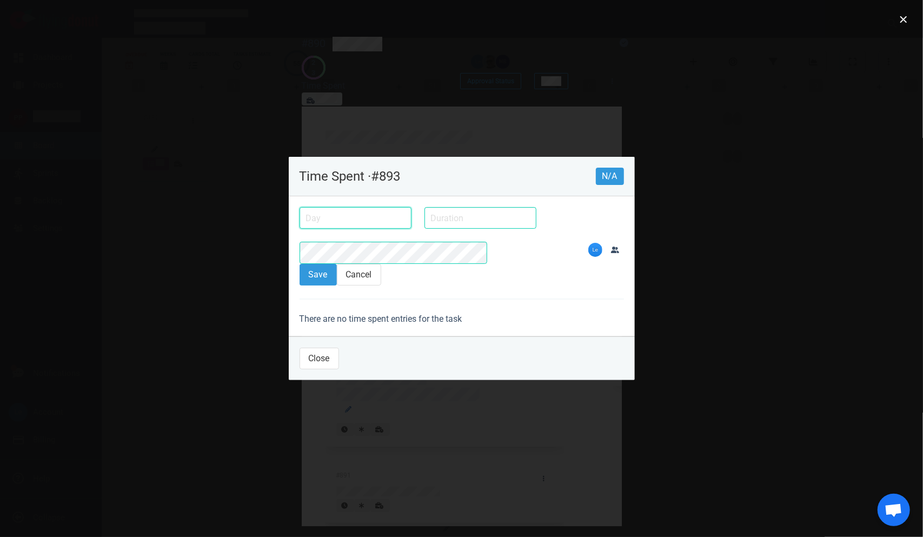
click at [324, 226] on input "text" at bounding box center [356, 218] width 112 height 22
click at [0, 0] on div "9" at bounding box center [0, 0] width 0 height 0
type input "[DATE]"
click at [424, 229] on input "text" at bounding box center [480, 218] width 112 height 22
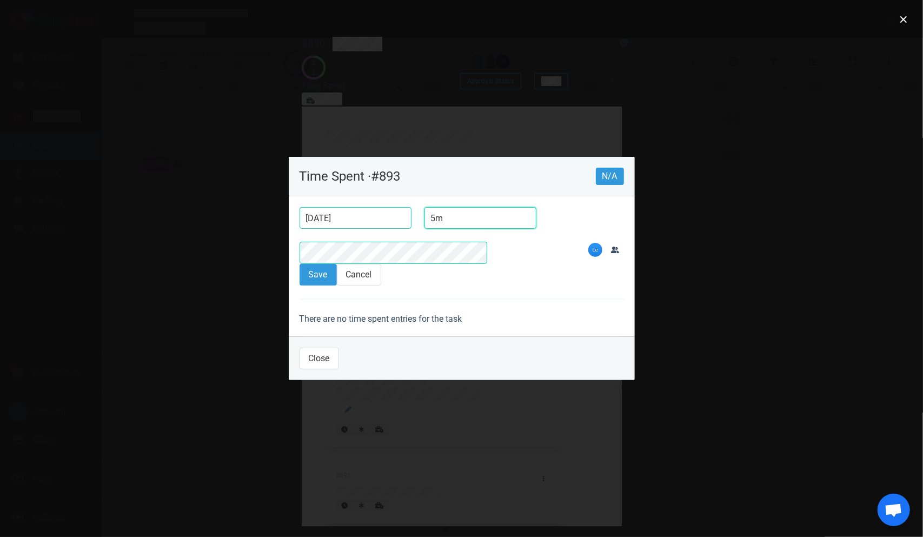
type input "5m"
click at [300, 264] on button "Save" at bounding box center [318, 275] width 37 height 22
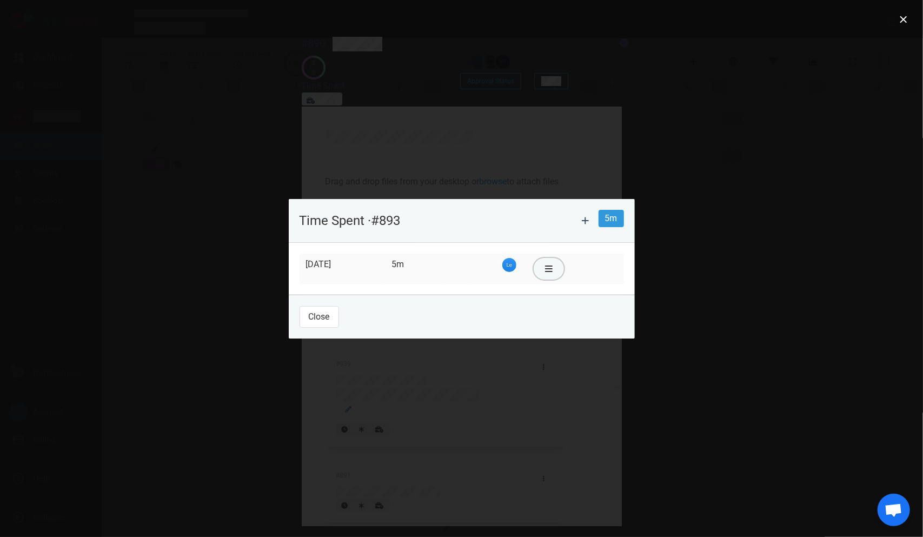
click at [564, 264] on button at bounding box center [549, 269] width 30 height 22
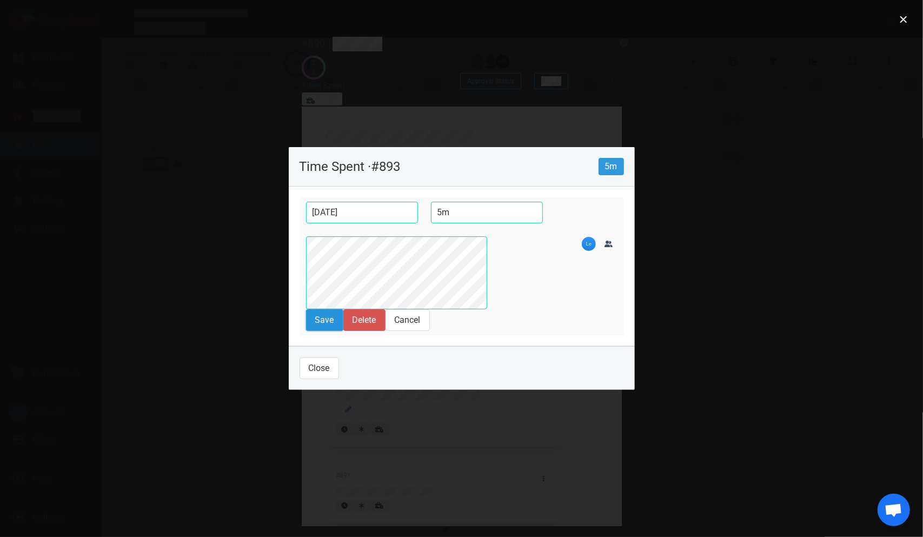
click at [307, 309] on button "Save" at bounding box center [324, 320] width 37 height 22
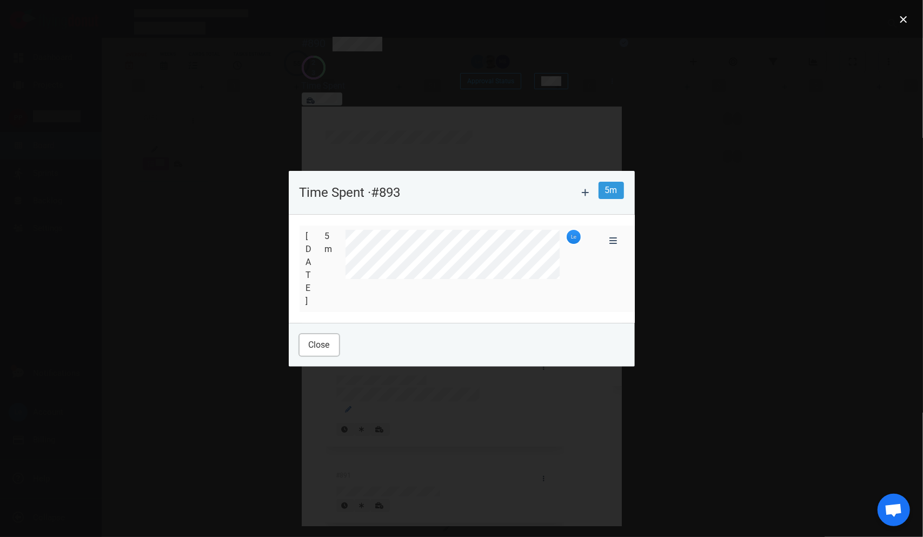
click at [300, 334] on button "Close" at bounding box center [319, 345] width 39 height 22
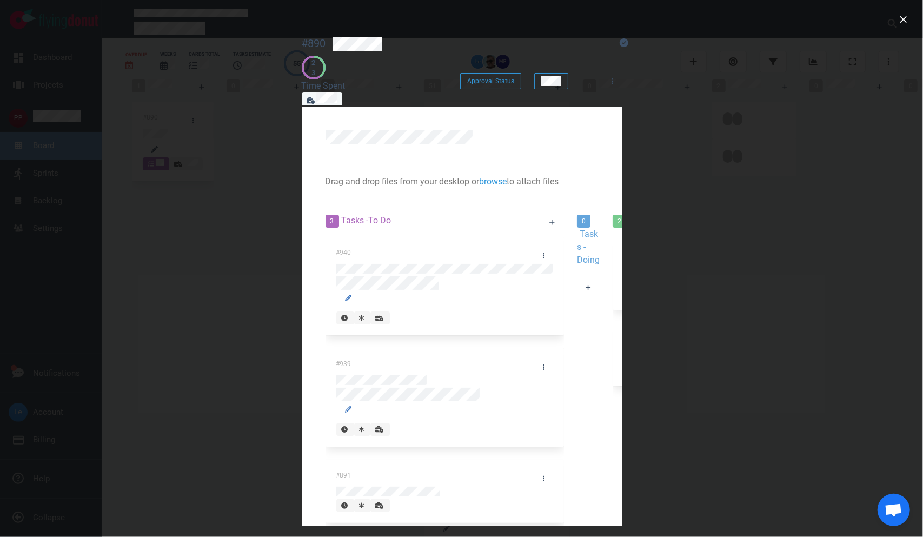
scroll to position [54, 0]
click at [319, 208] on div "3 Tasks - To Do" at bounding box center [427, 222] width 216 height 29
click at [534, 208] on div at bounding box center [552, 222] width 36 height 29
click at [549, 219] on icon at bounding box center [552, 222] width 6 height 6
click at [325, 237] on div at bounding box center [444, 254] width 238 height 34
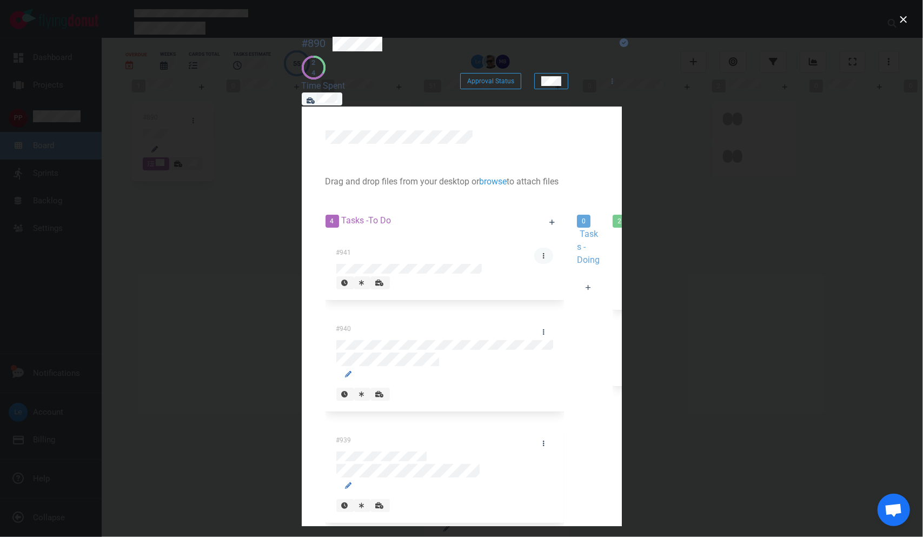
click at [534, 248] on link at bounding box center [543, 256] width 19 height 16
click at [0, 0] on link "Edit Description" at bounding box center [0, 0] width 0 height 0
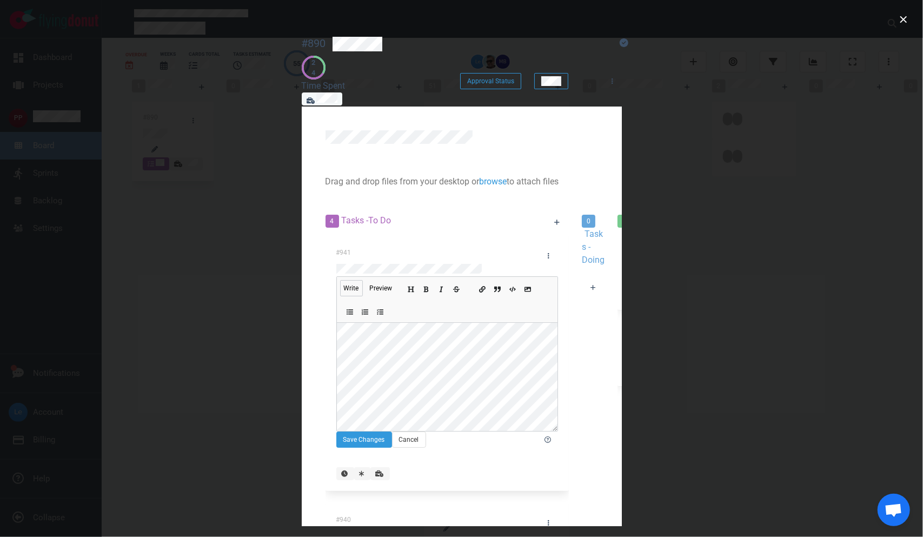
scroll to position [0, 0]
click at [336, 431] on button "Save Changes" at bounding box center [364, 439] width 56 height 16
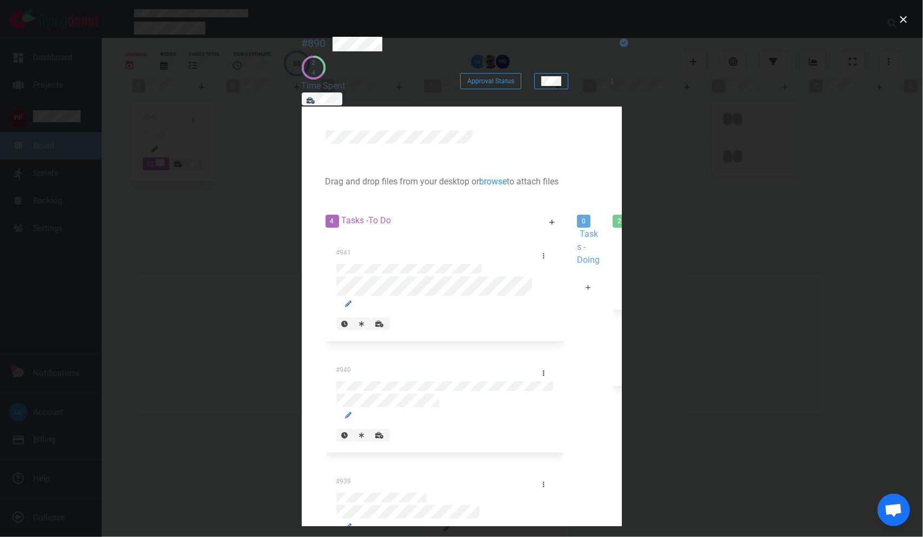
scroll to position [101, 0]
